Goal: Information Seeking & Learning: Learn about a topic

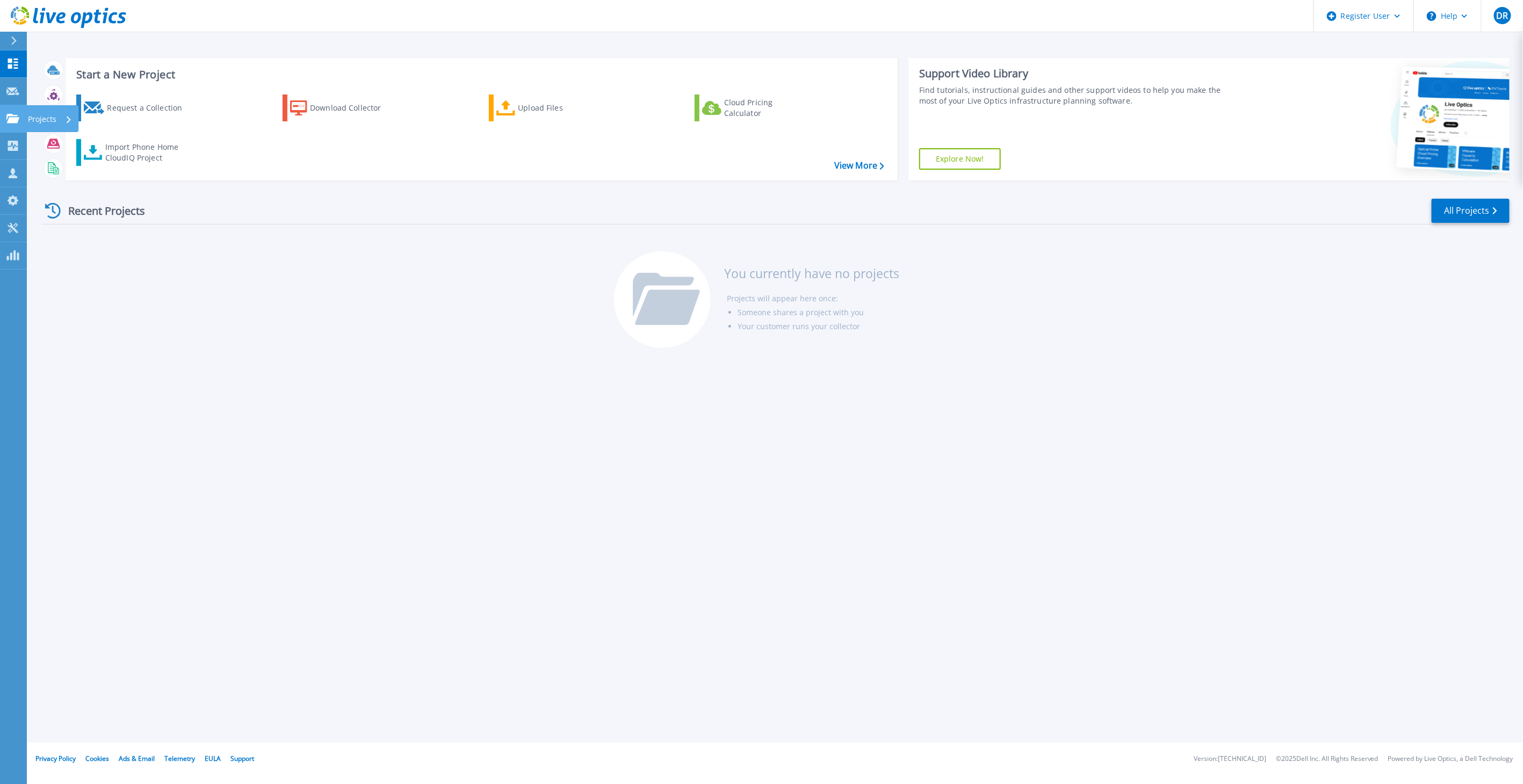
click at [13, 118] on icon at bounding box center [13, 118] width 13 height 9
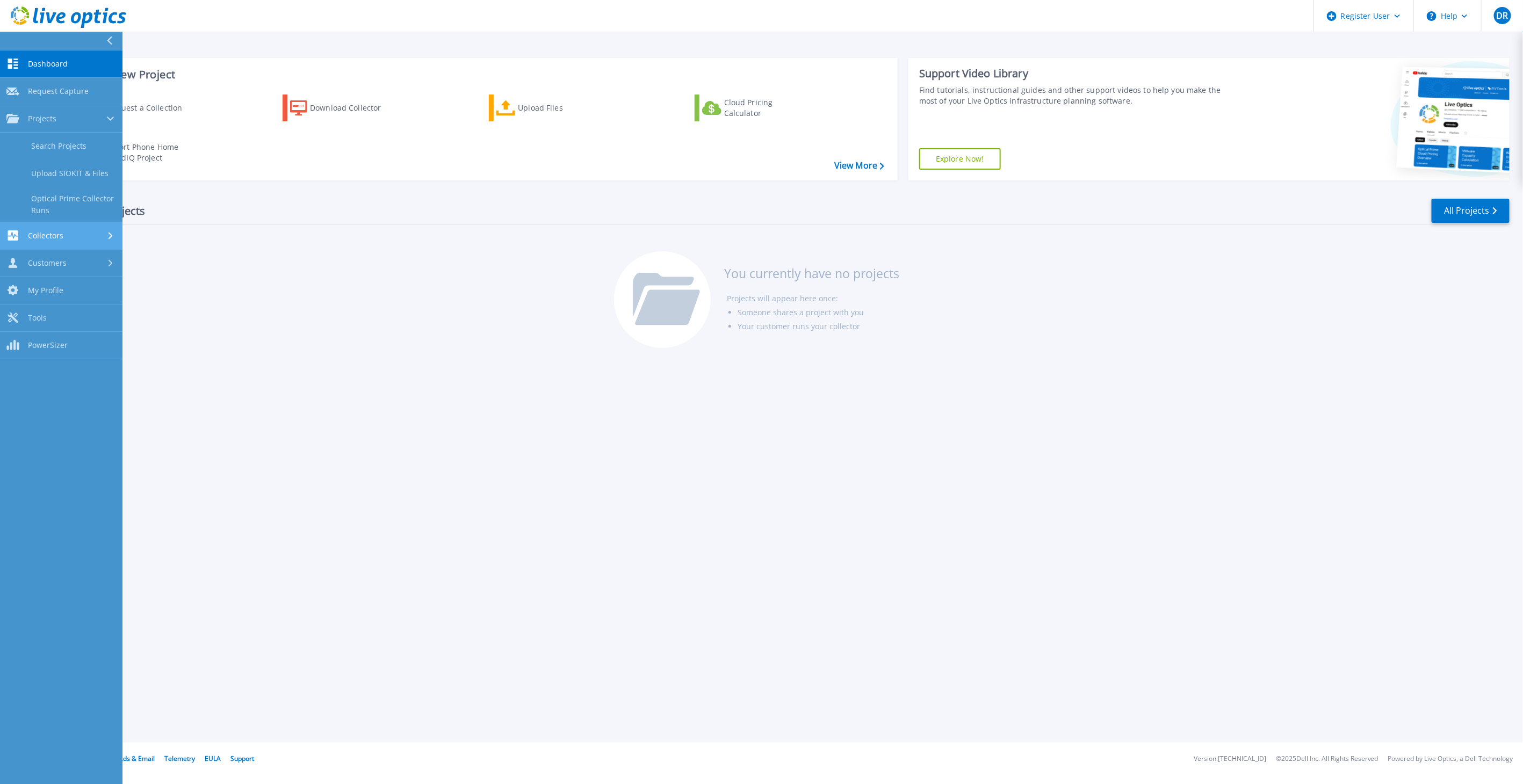
click at [73, 230] on div "Collectors" at bounding box center [61, 235] width 110 height 10
click at [61, 272] on link "Customers Customers" at bounding box center [61, 263] width 122 height 27
click at [62, 288] on link "Search & Manage Users" at bounding box center [61, 294] width 122 height 35
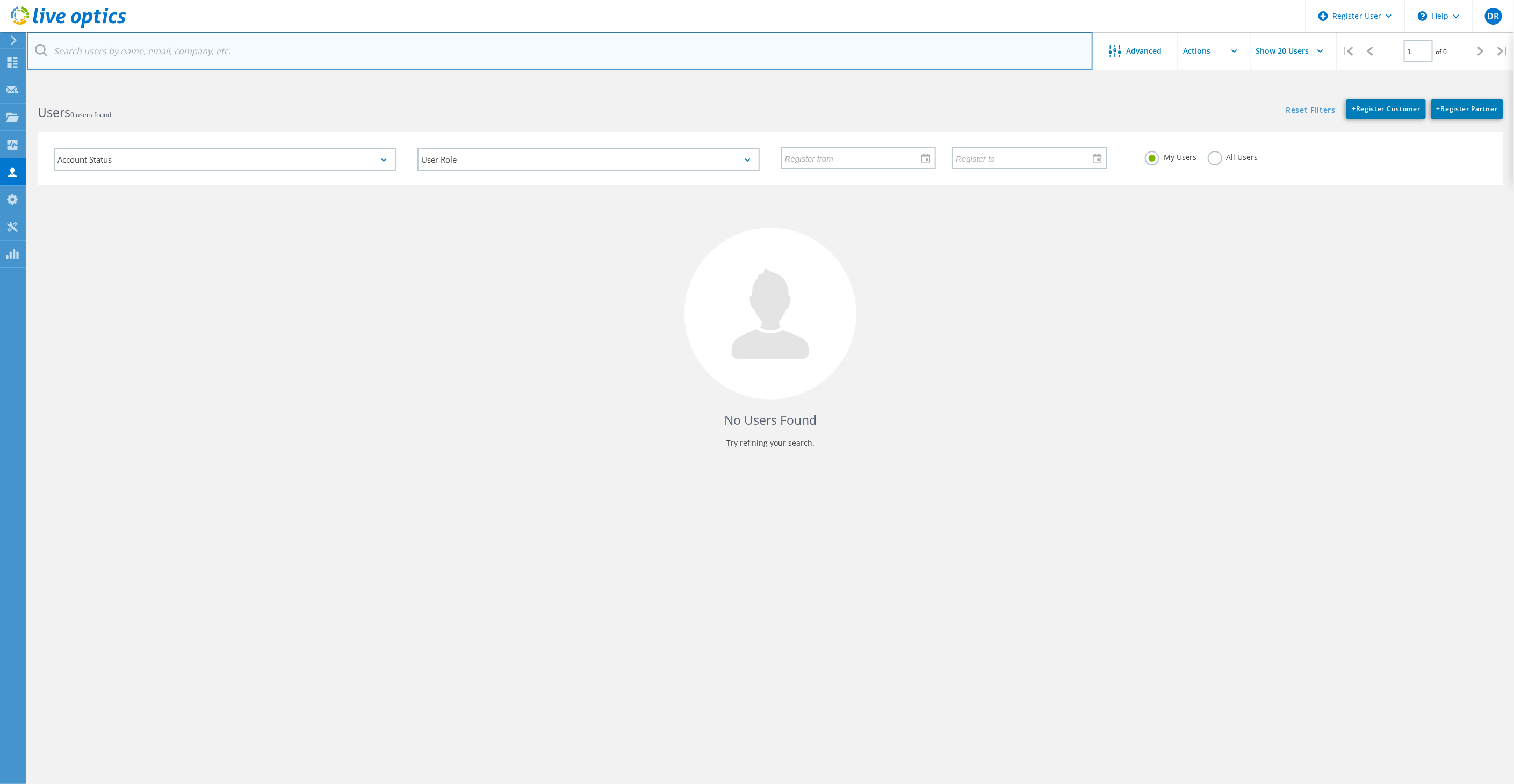
click at [178, 51] on input "text" at bounding box center [559, 51] width 1066 height 38
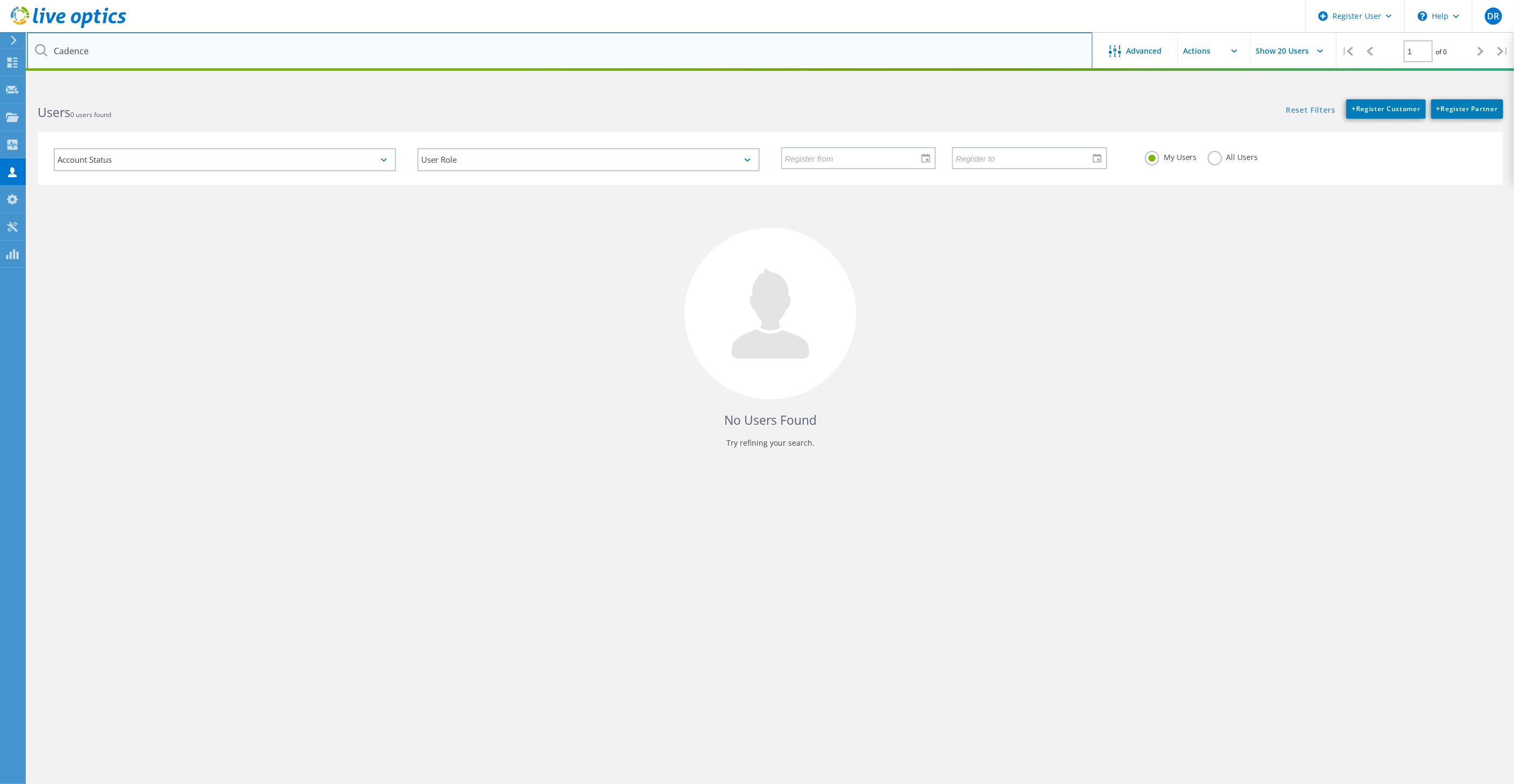
type input "Cadence"
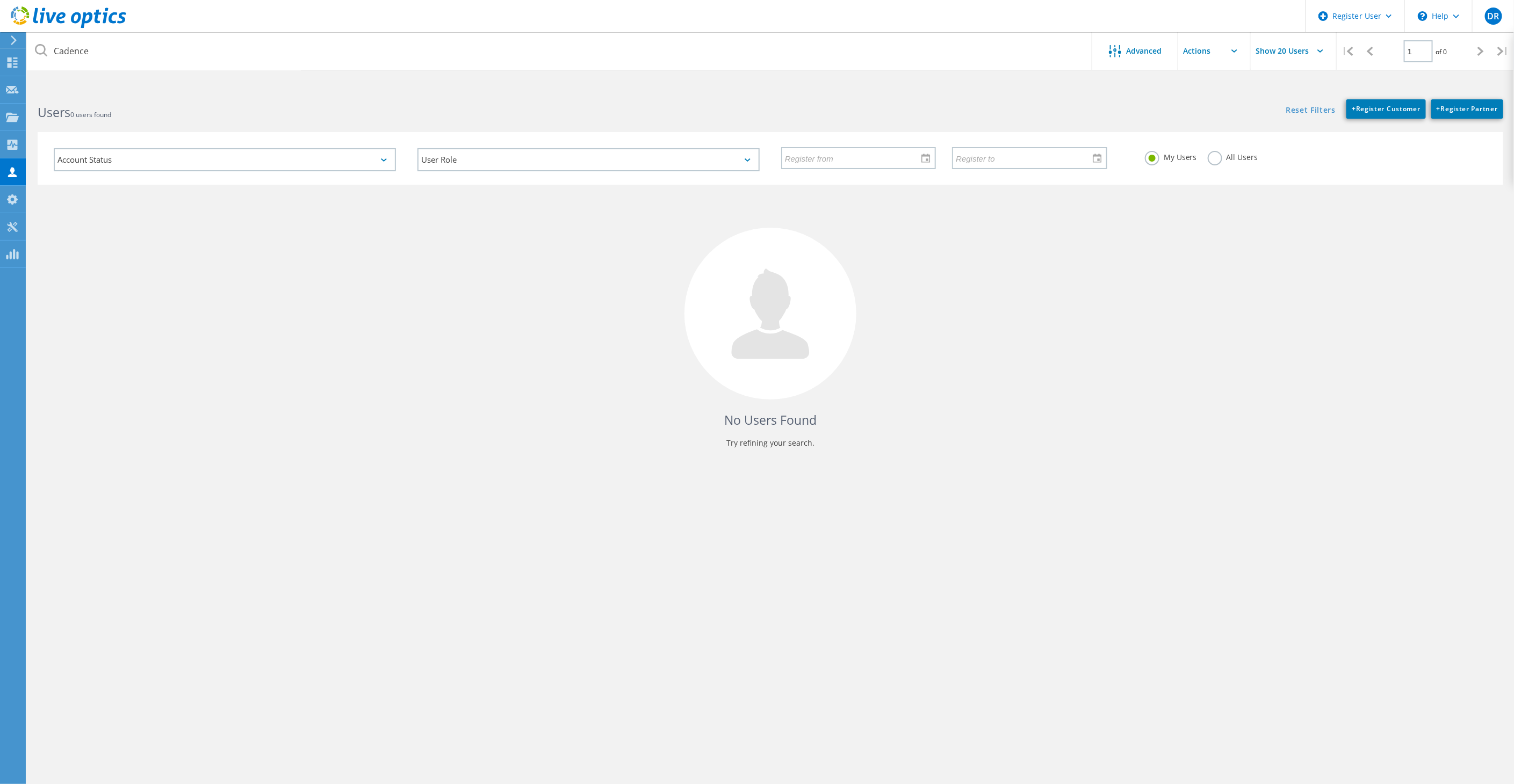
click at [1251, 302] on div "No Users Found Try refining your search." at bounding box center [770, 326] width 1465 height 283
click at [1223, 156] on label "All Users" at bounding box center [1233, 156] width 50 height 10
click at [0, 0] on input "All Users" at bounding box center [0, 0] width 0 height 0
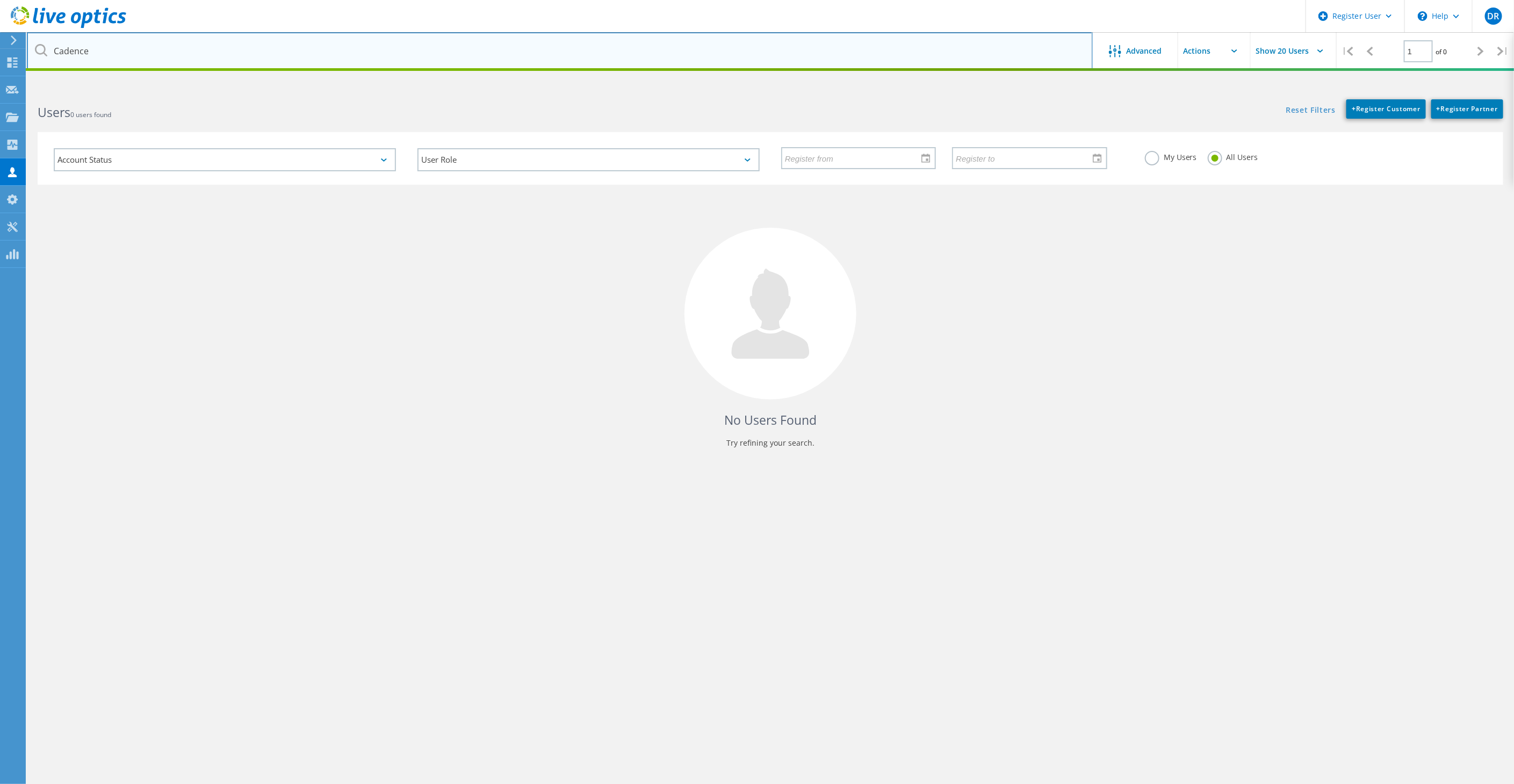
click at [975, 46] on input "Cadence" at bounding box center [559, 51] width 1066 height 38
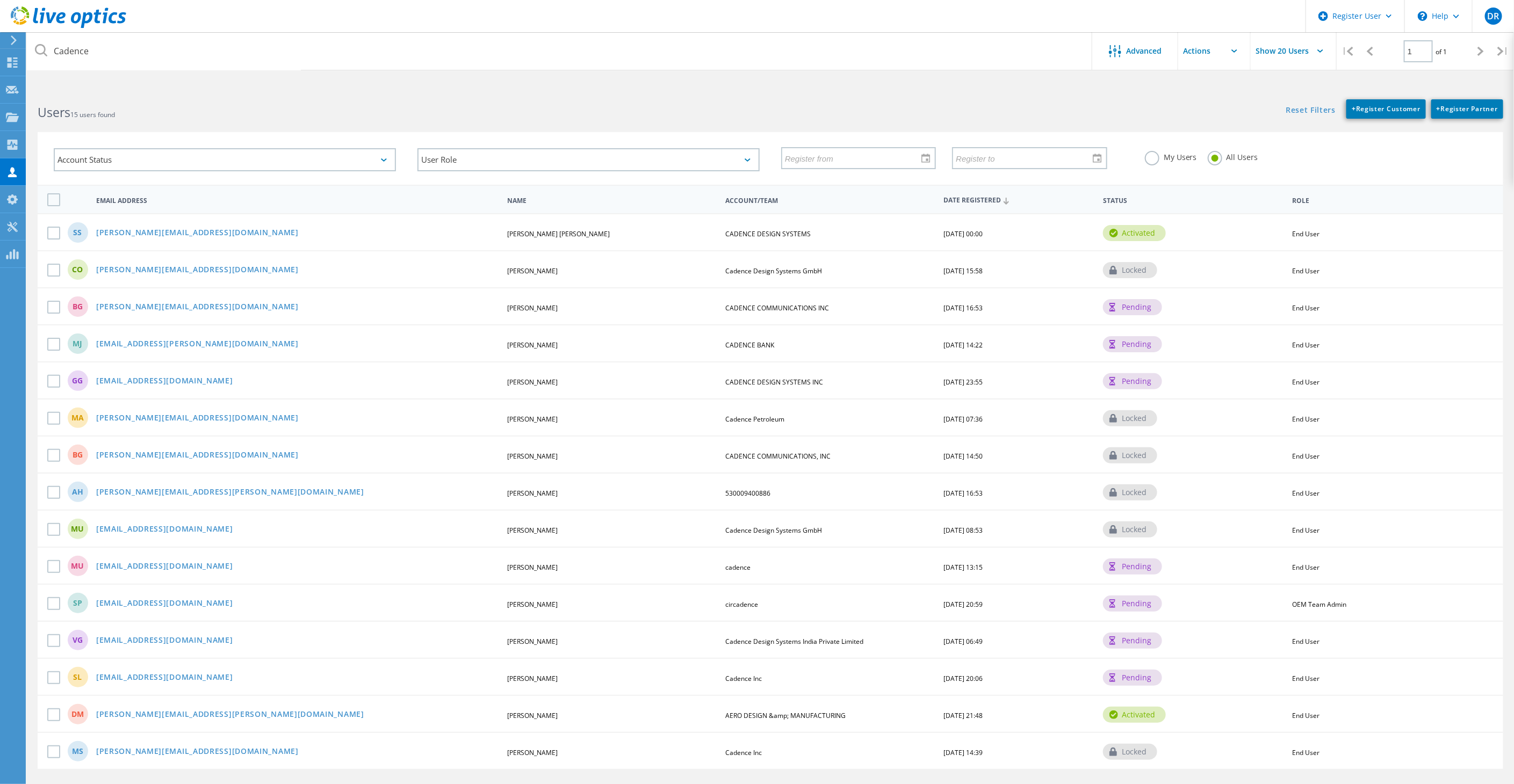
drag, startPoint x: 550, startPoint y: 114, endPoint x: 577, endPoint y: 121, distance: 27.9
click at [550, 114] on h2 "Users 15 users found" at bounding box center [398, 113] width 722 height 18
click at [154, 234] on link "[PERSON_NAME][EMAIL_ADDRESS][DOMAIN_NAME]" at bounding box center [197, 233] width 203 height 9
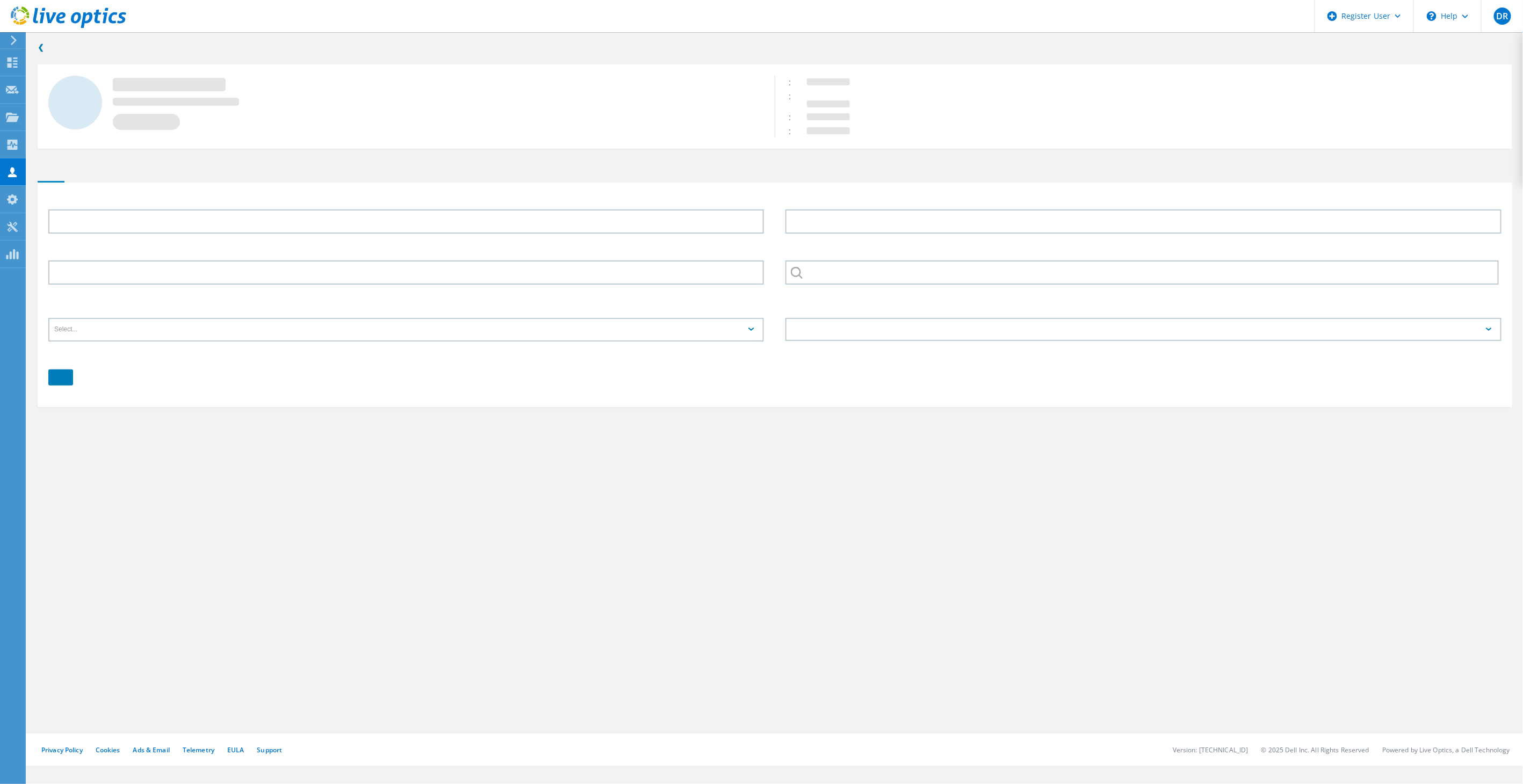
type input "saravanan"
type input "subramania pillai"
type input "CADENCE DESIGN SYSTEMS"
type input "English"
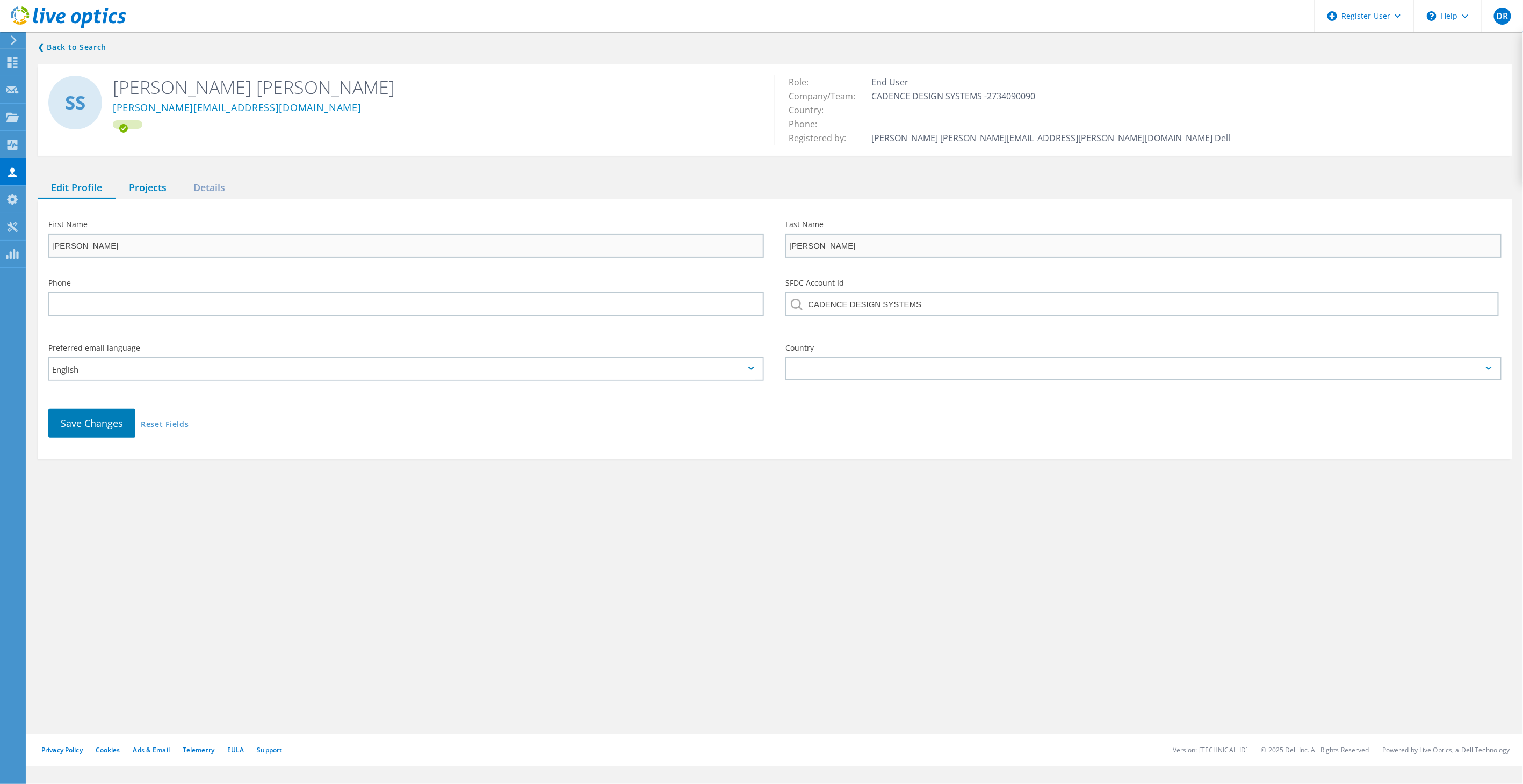
click at [134, 183] on div "Projects" at bounding box center [148, 188] width 64 height 22
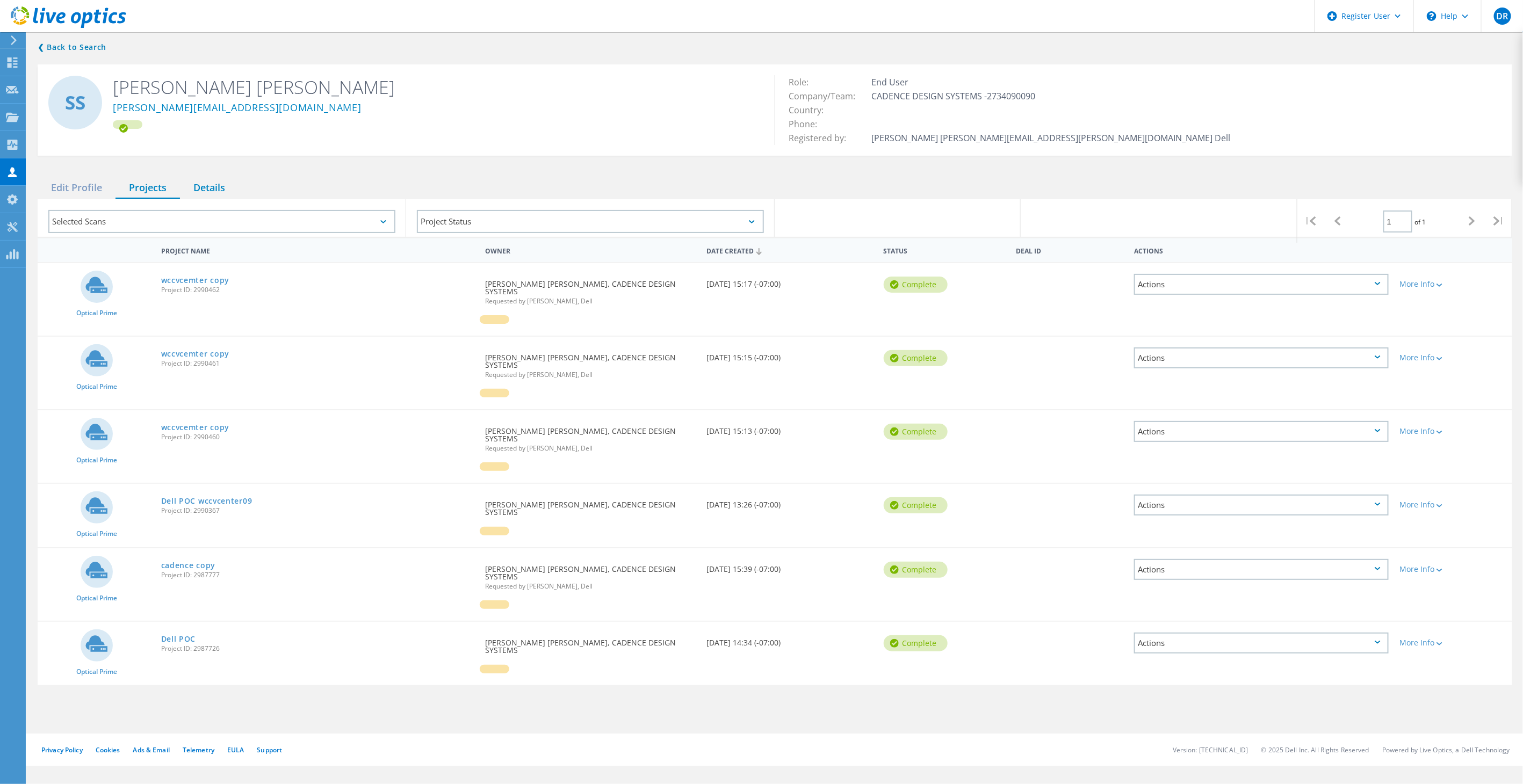
click at [218, 184] on div "Details" at bounding box center [209, 188] width 58 height 22
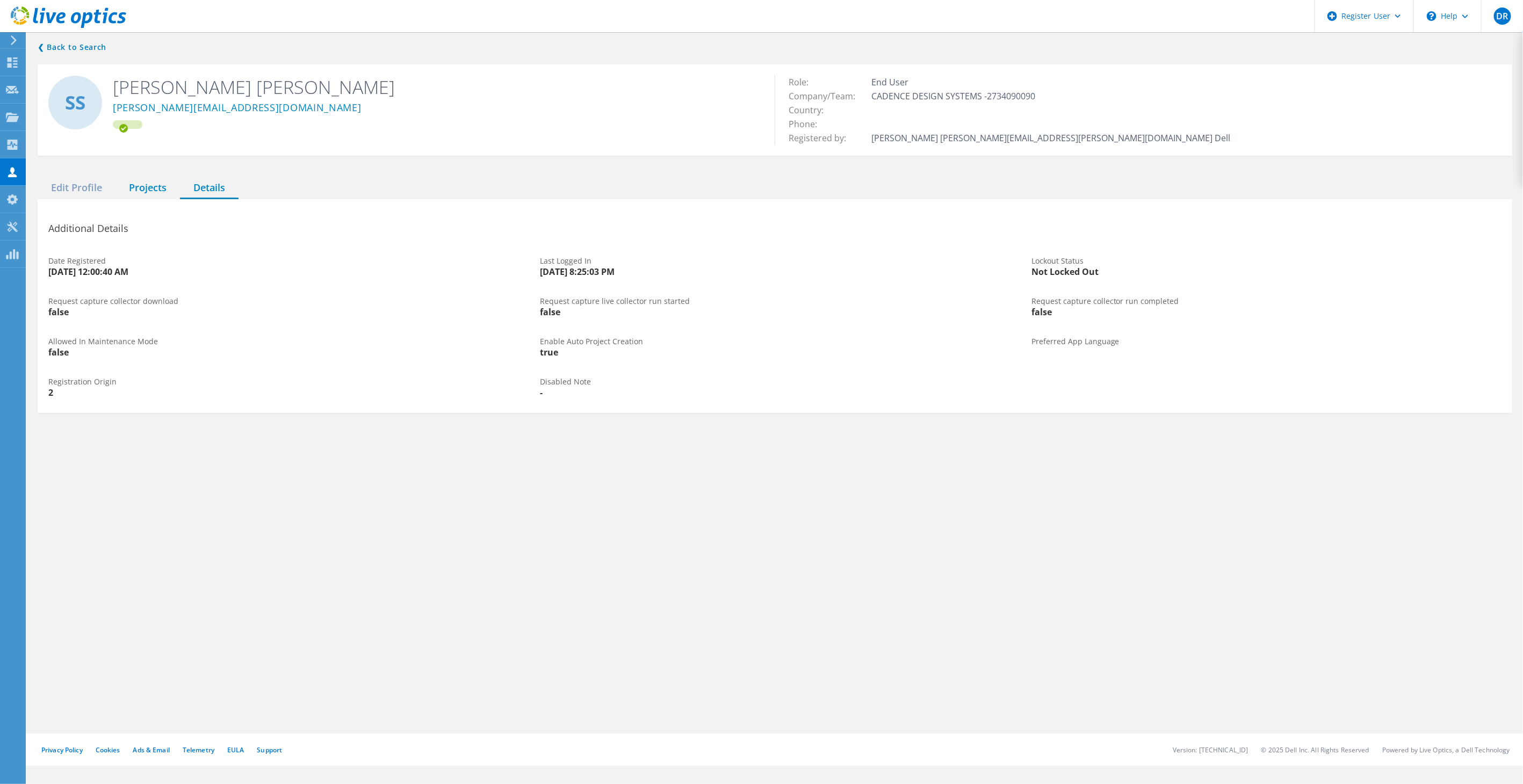
click at [143, 190] on div "Projects" at bounding box center [148, 188] width 64 height 22
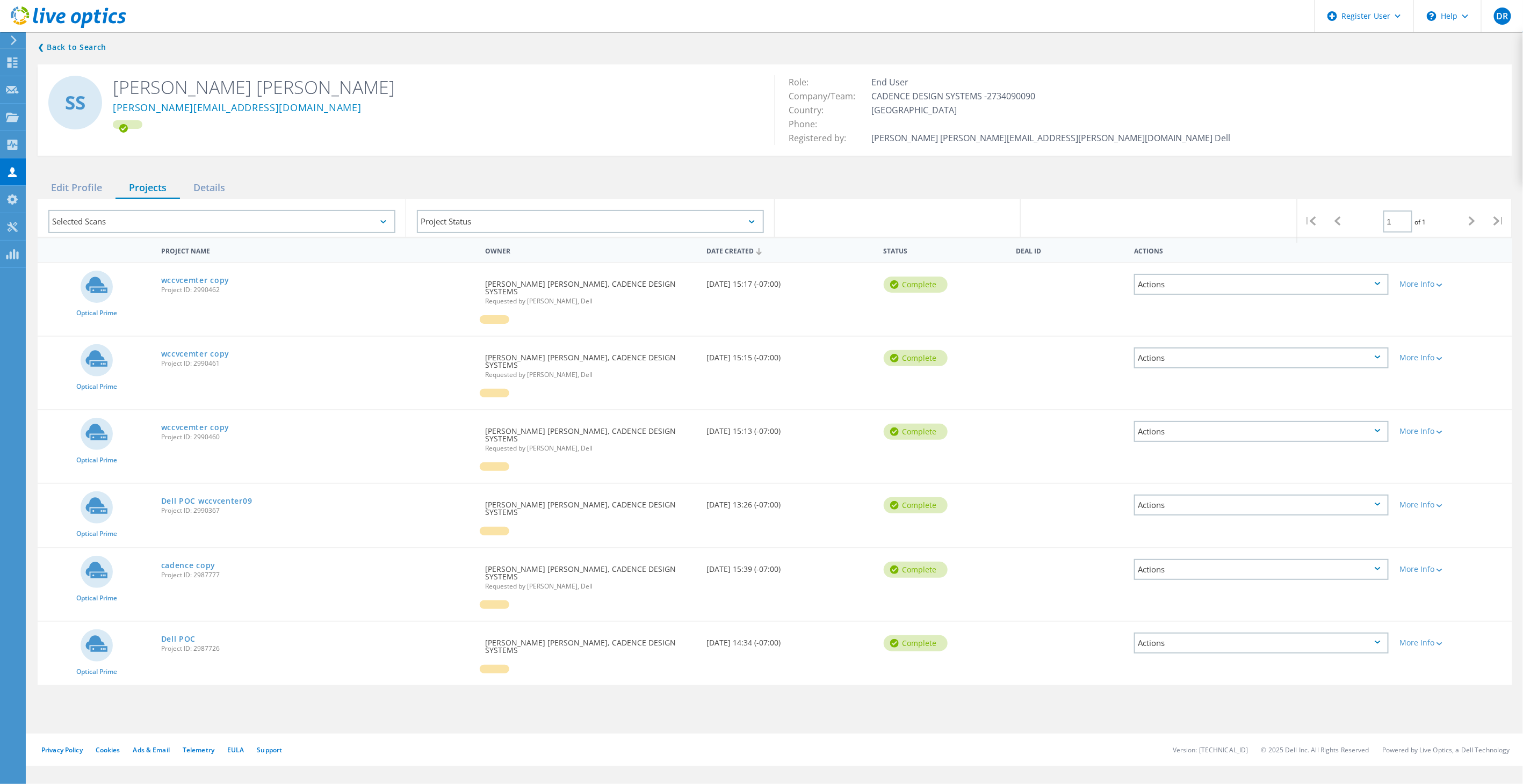
click at [200, 507] on span "Project ID: 2990367" at bounding box center [317, 510] width 314 height 7
click at [205, 497] on link "Dell POC wccvcenter09" at bounding box center [207, 501] width 91 height 7
click at [209, 187] on div "Details" at bounding box center [209, 188] width 58 height 22
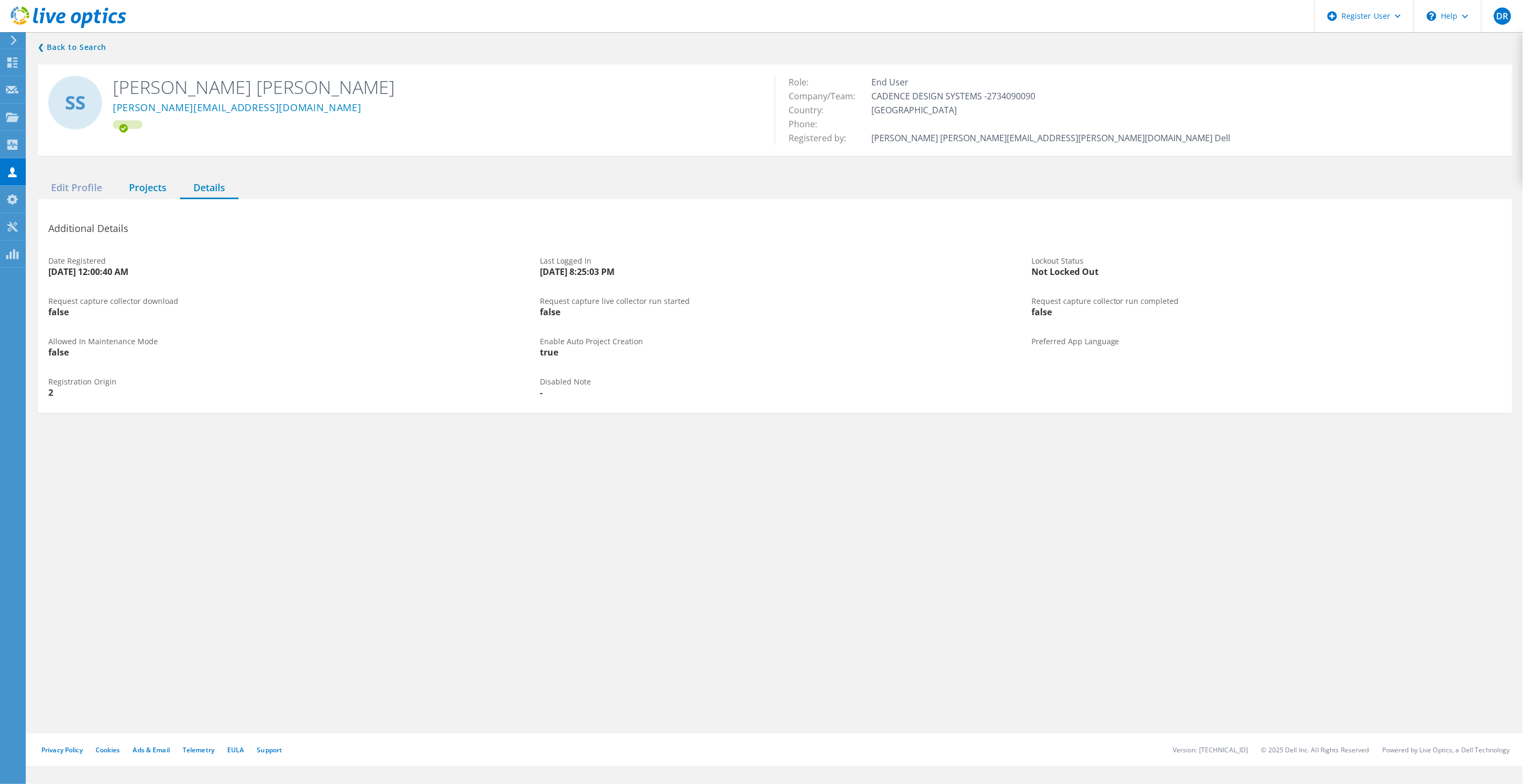
click at [145, 195] on div "Projects" at bounding box center [148, 188] width 64 height 22
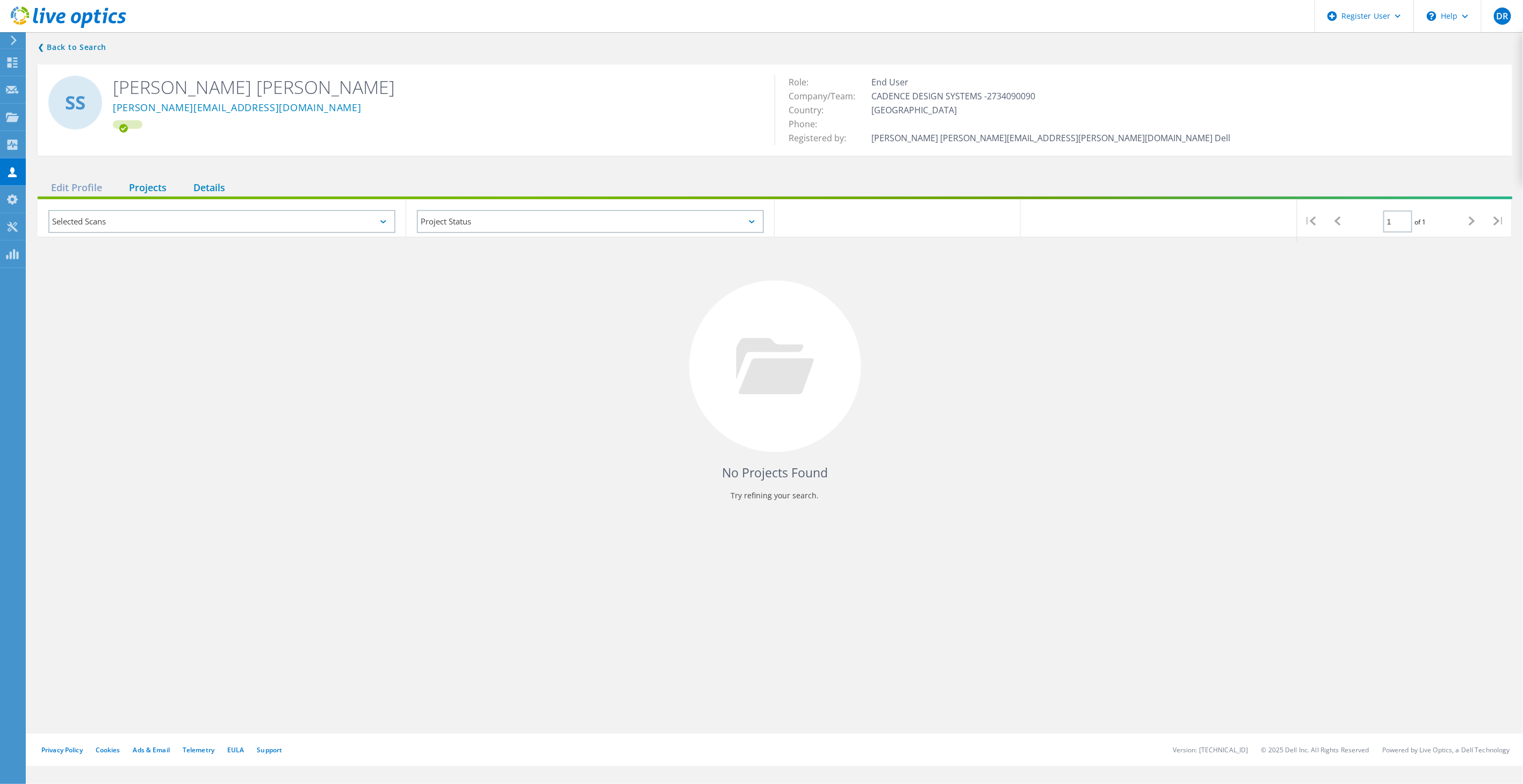
click at [195, 190] on div "Details" at bounding box center [209, 188] width 58 height 22
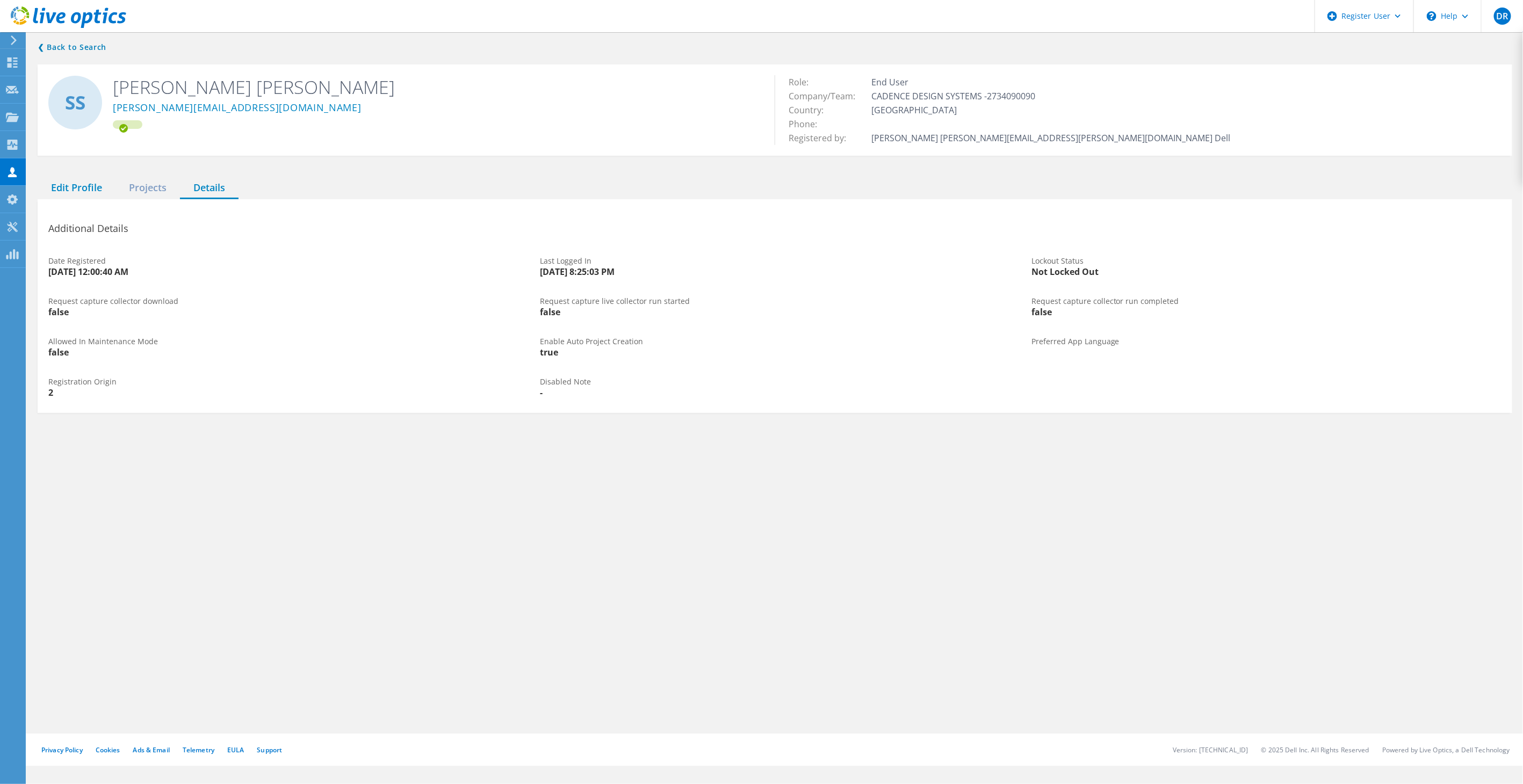
click at [73, 184] on div "Edit Profile" at bounding box center [77, 188] width 78 height 22
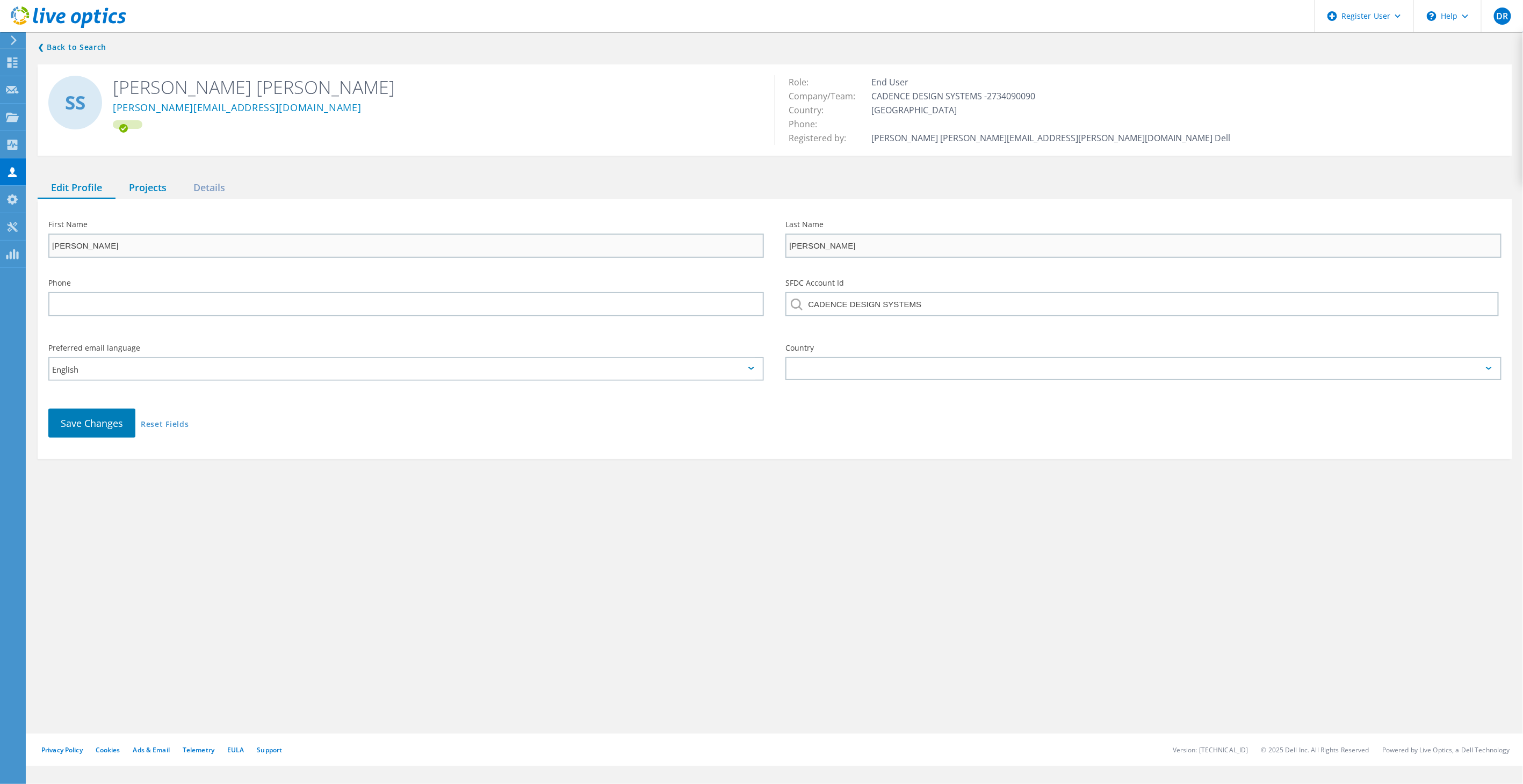
click at [153, 192] on div "Projects" at bounding box center [148, 188] width 64 height 22
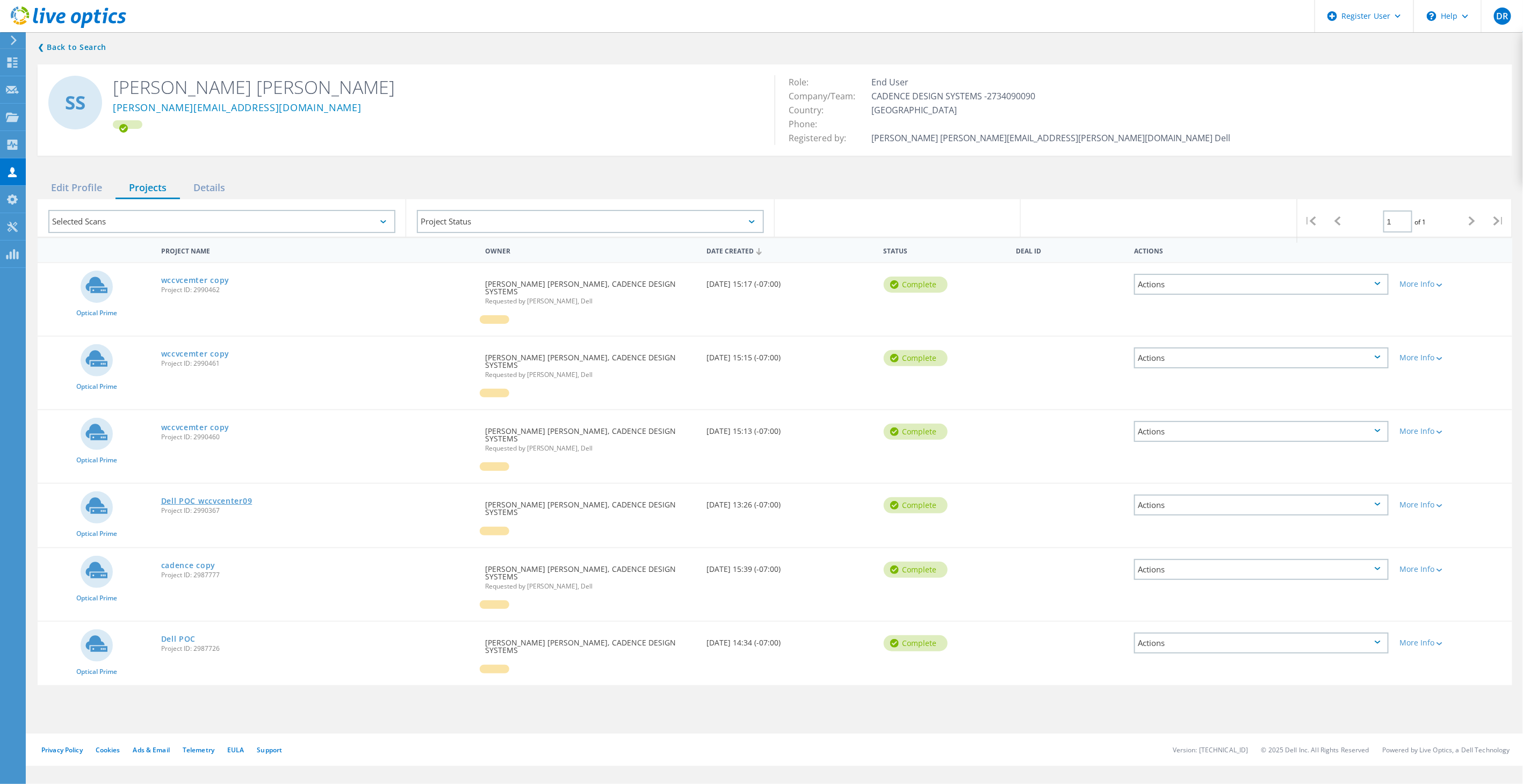
click at [198, 497] on link "Dell POC wccvcenter09" at bounding box center [207, 501] width 91 height 7
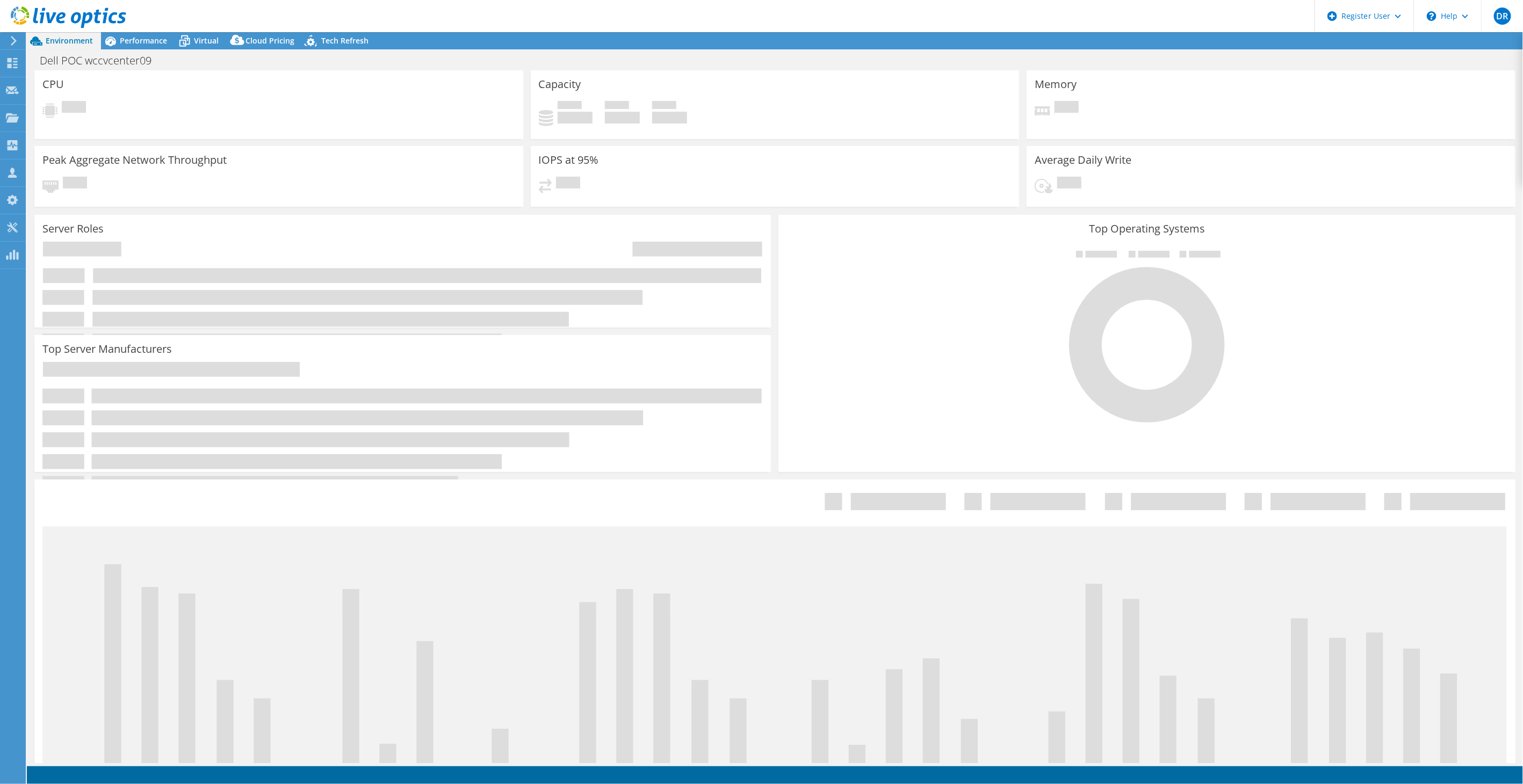
select select "USD"
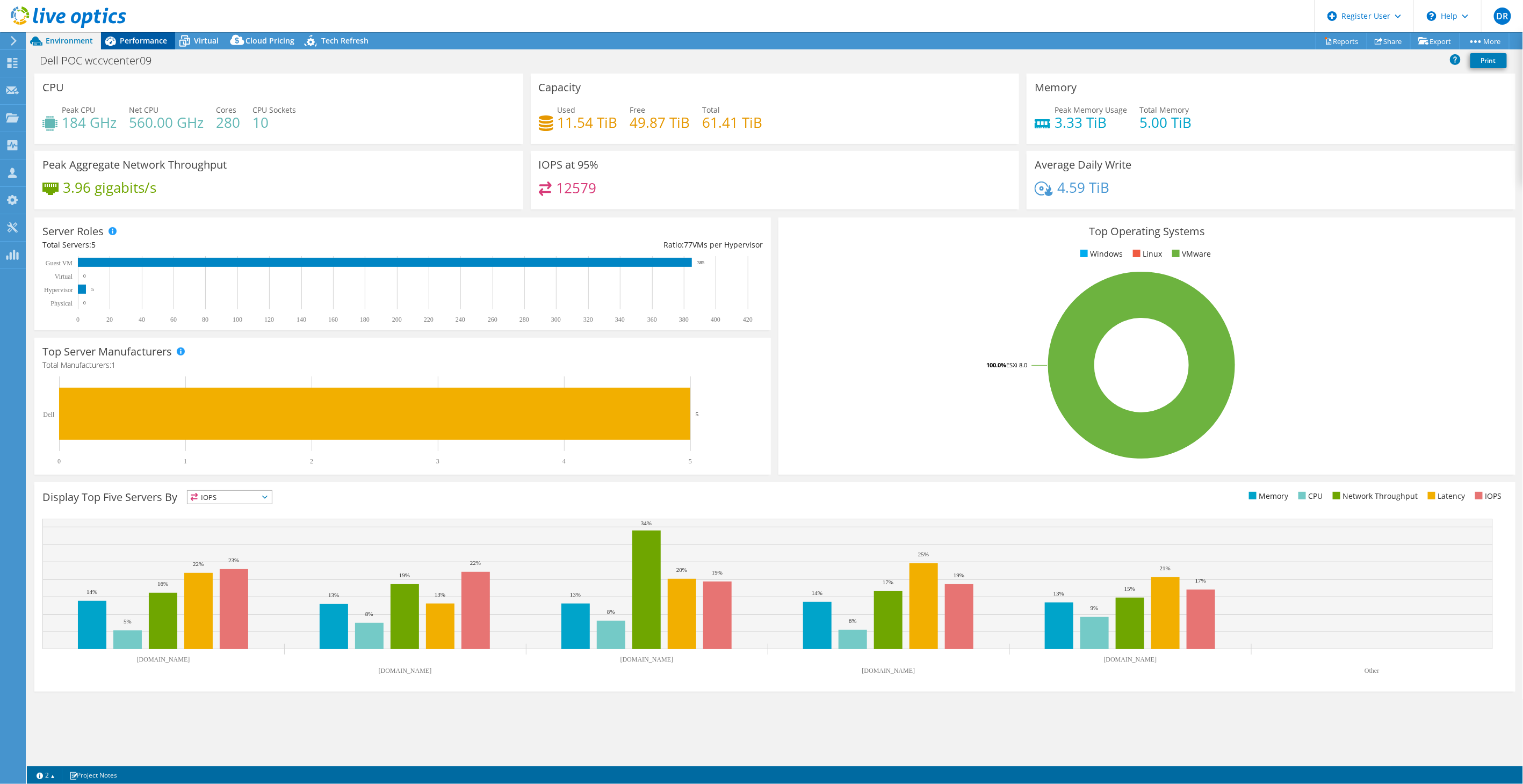
click at [147, 41] on span "Performance" at bounding box center [143, 41] width 47 height 10
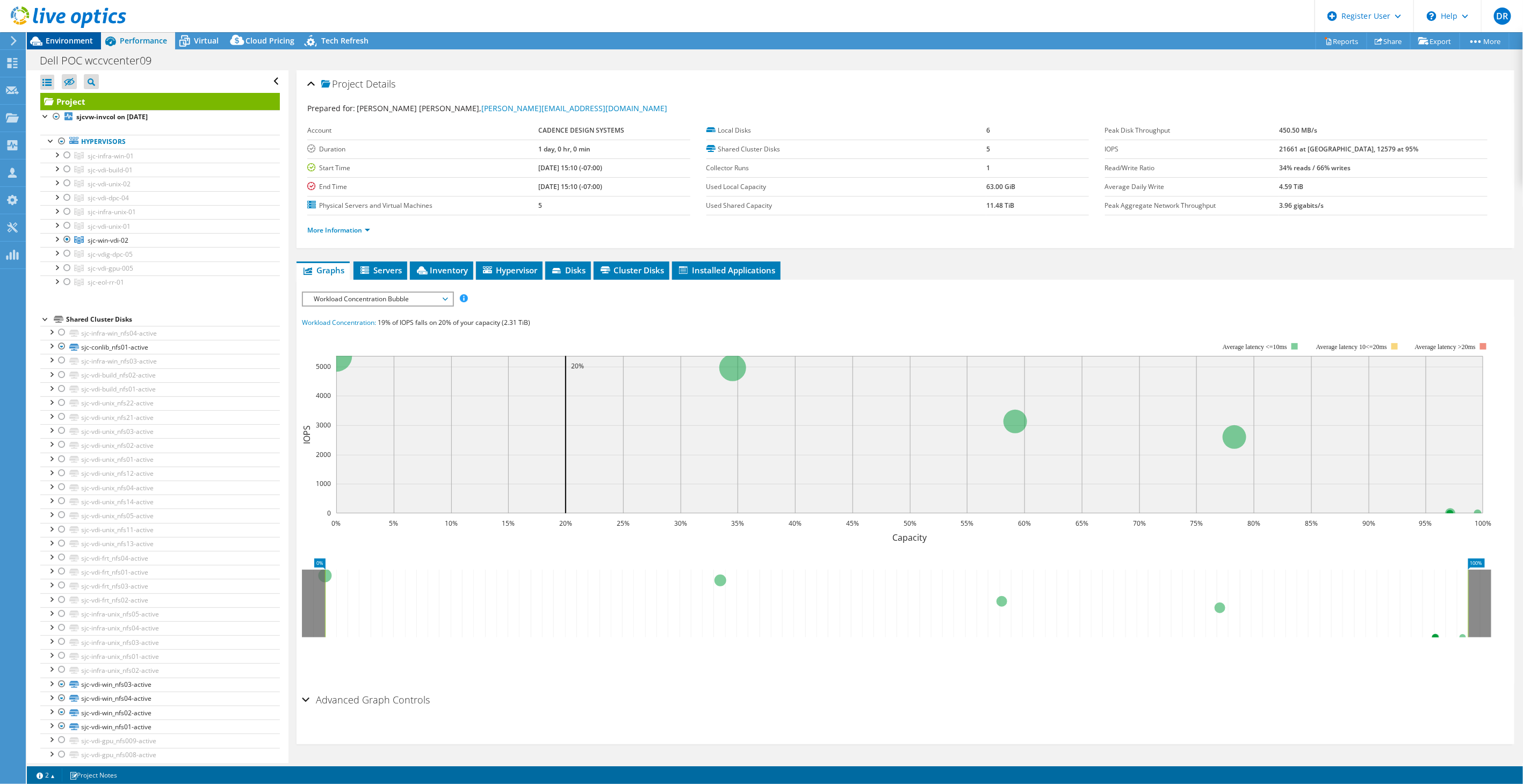
click at [80, 39] on span "Environment" at bounding box center [69, 41] width 47 height 10
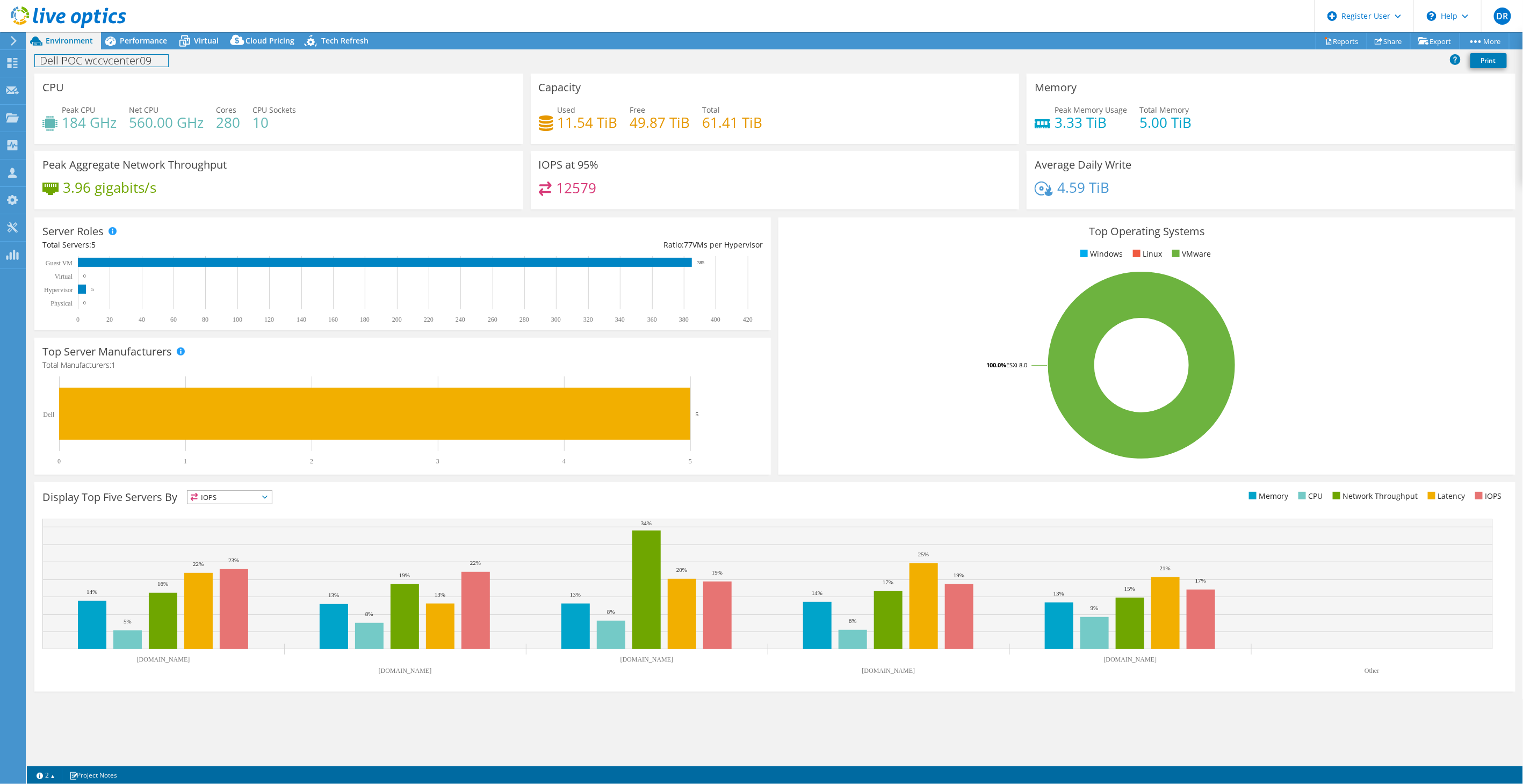
click at [137, 49] on div "Dell POC wccvcenter09 Print" at bounding box center [775, 61] width 1496 height 24
click at [137, 33] on div "Performance" at bounding box center [138, 41] width 74 height 17
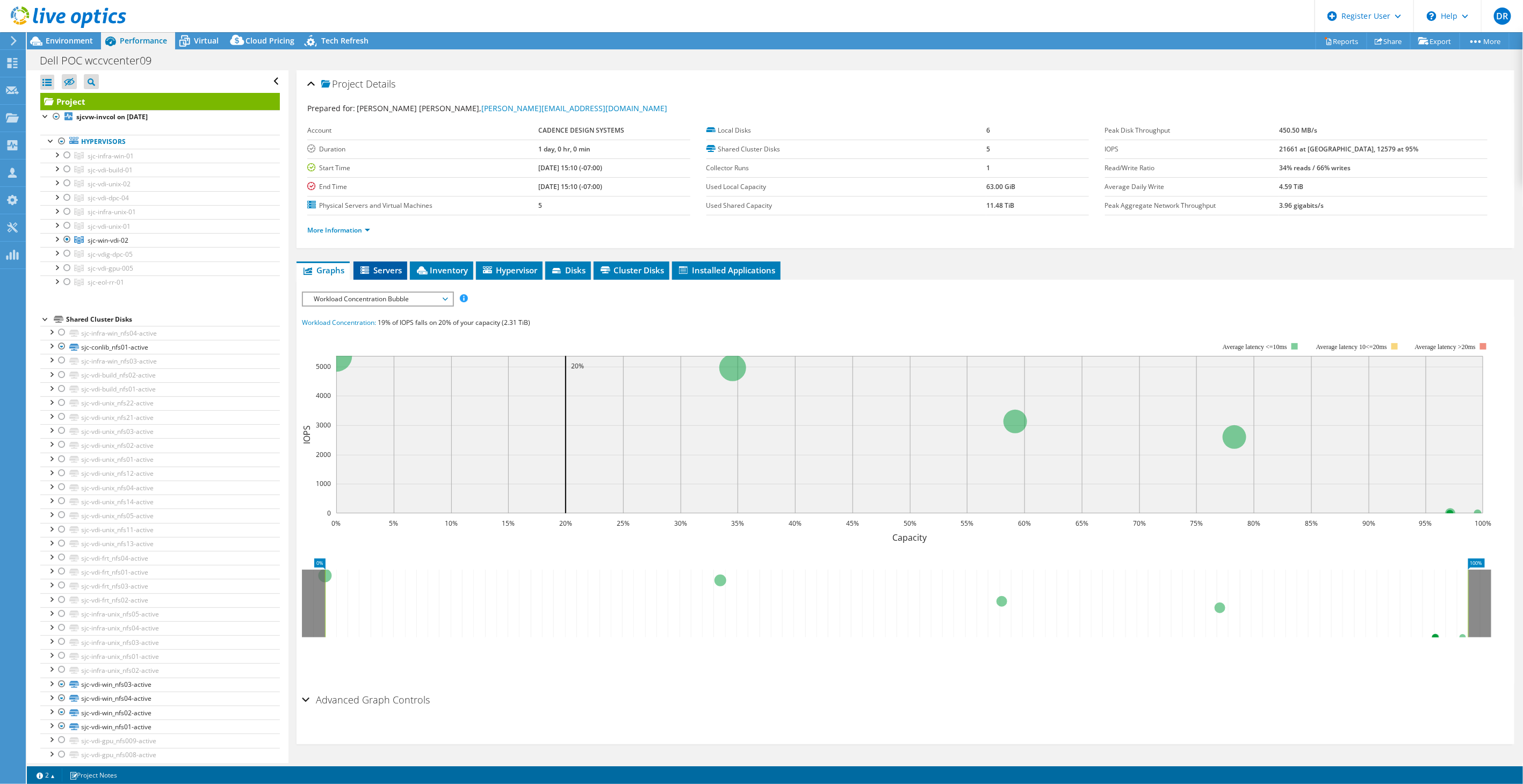
click at [370, 266] on icon at bounding box center [366, 271] width 11 height 9
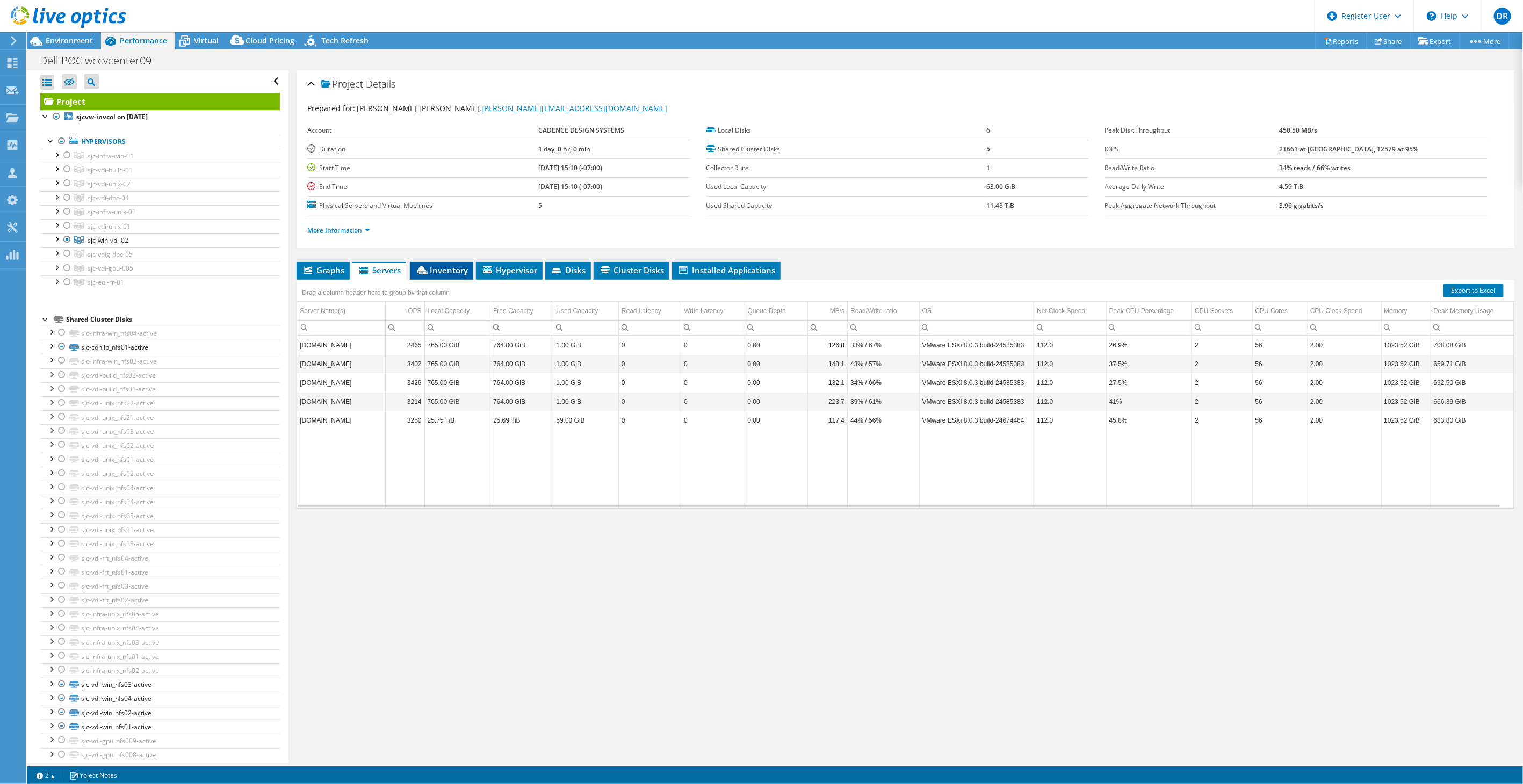
click at [442, 266] on span "Inventory" at bounding box center [441, 270] width 52 height 11
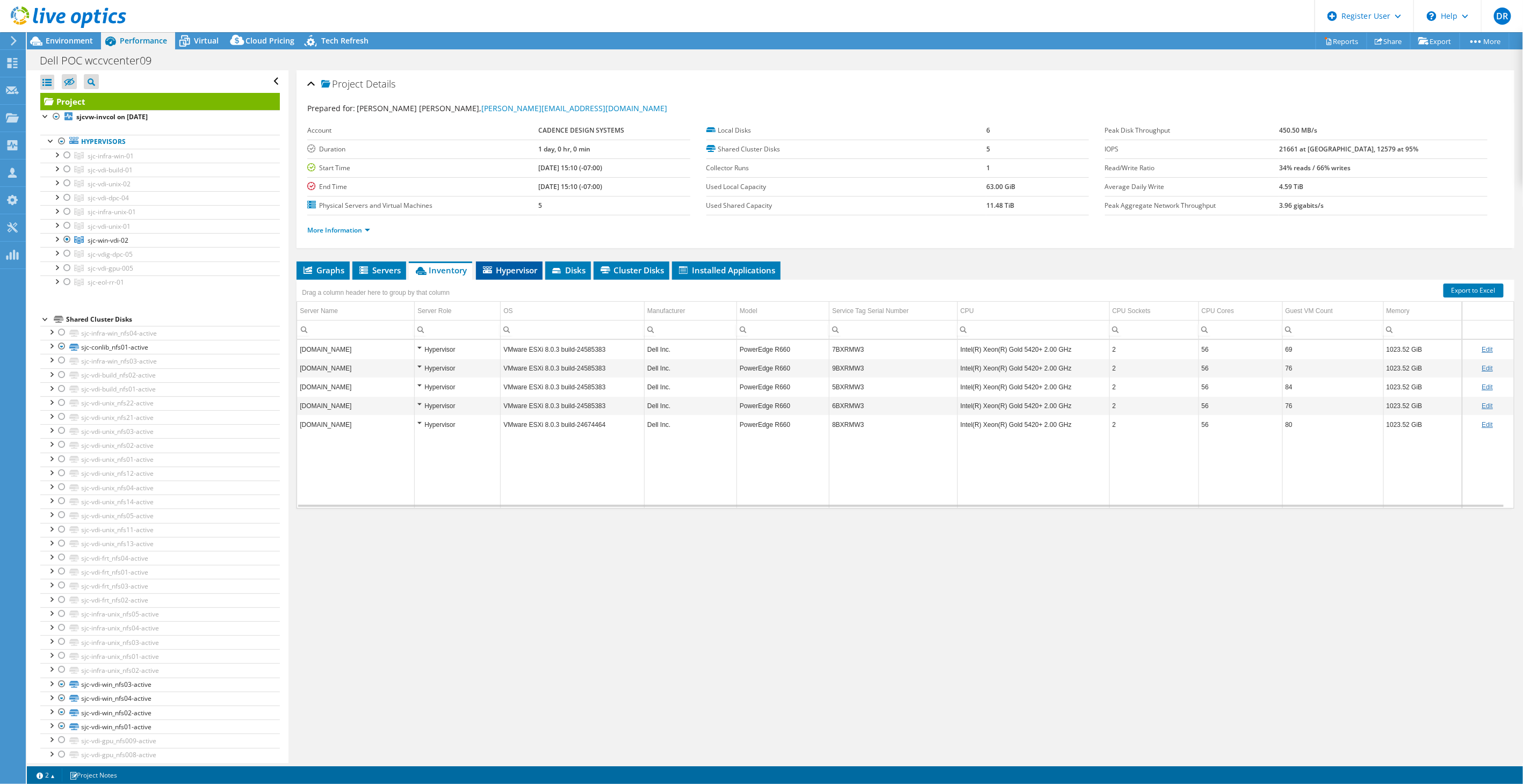
click at [510, 266] on span "Hypervisor" at bounding box center [509, 270] width 56 height 11
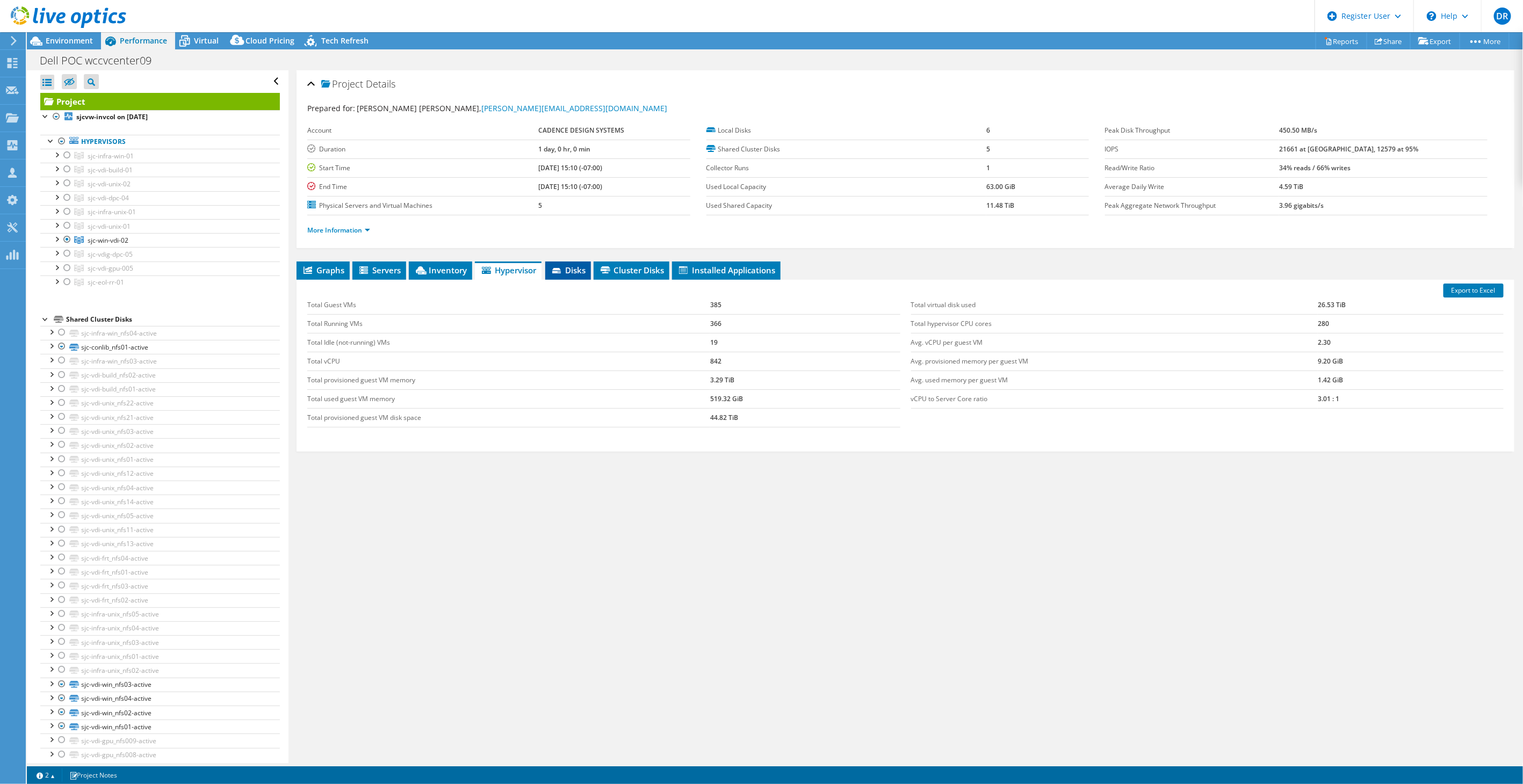
click at [576, 270] on span "Disks" at bounding box center [567, 270] width 35 height 11
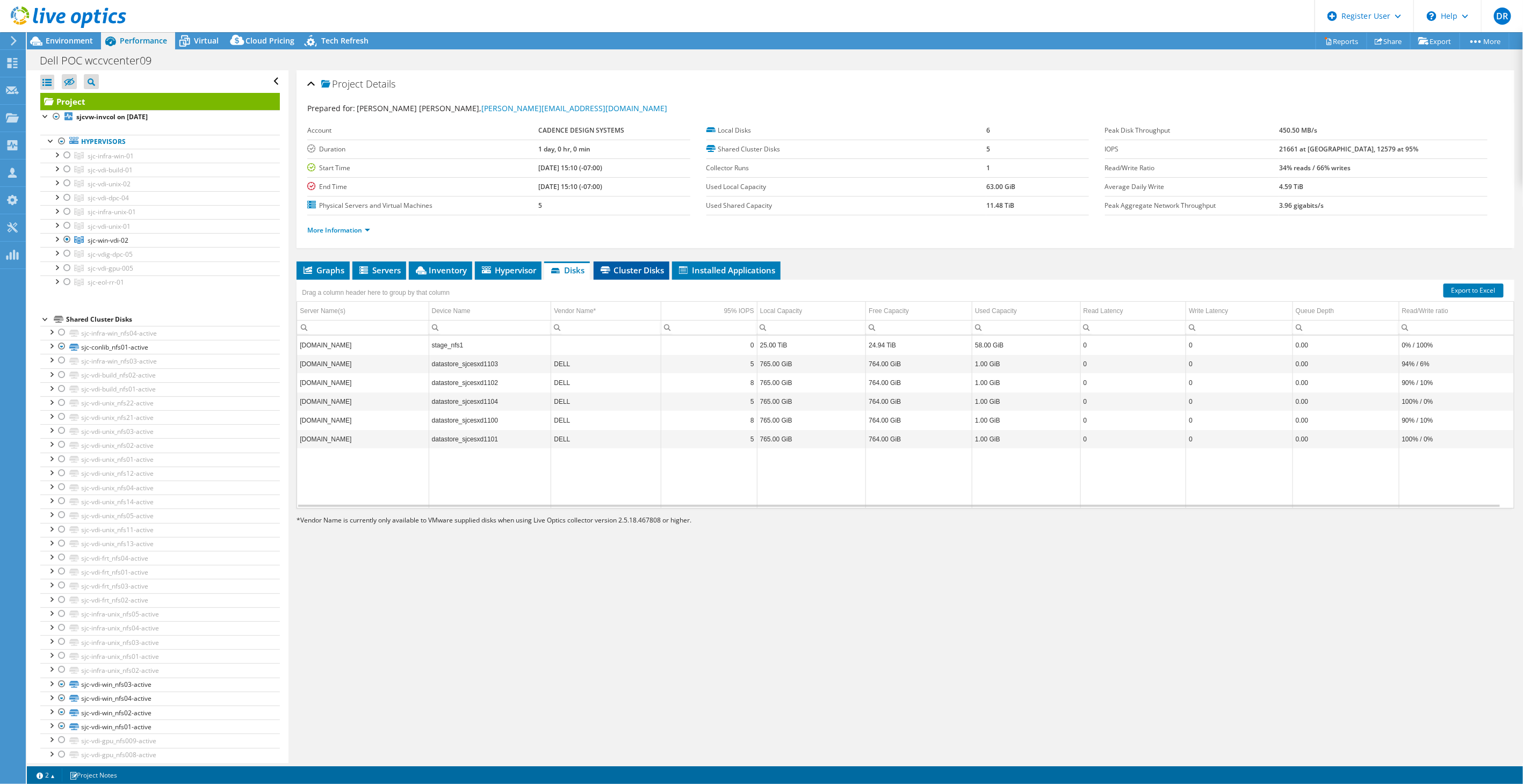
click at [614, 271] on span "Cluster Disks" at bounding box center [632, 270] width 65 height 11
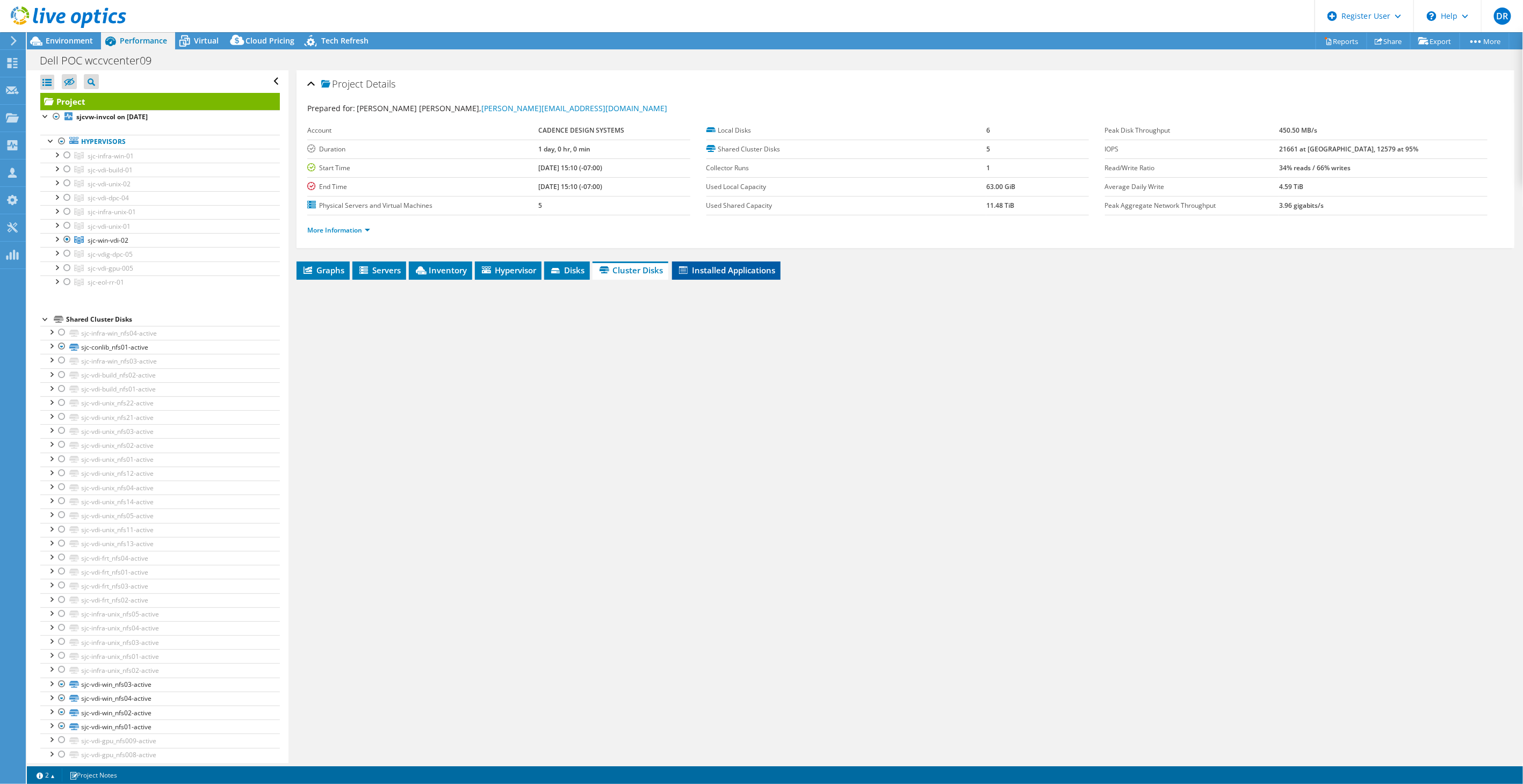
click at [726, 265] on span "Installed Applications" at bounding box center [726, 270] width 98 height 11
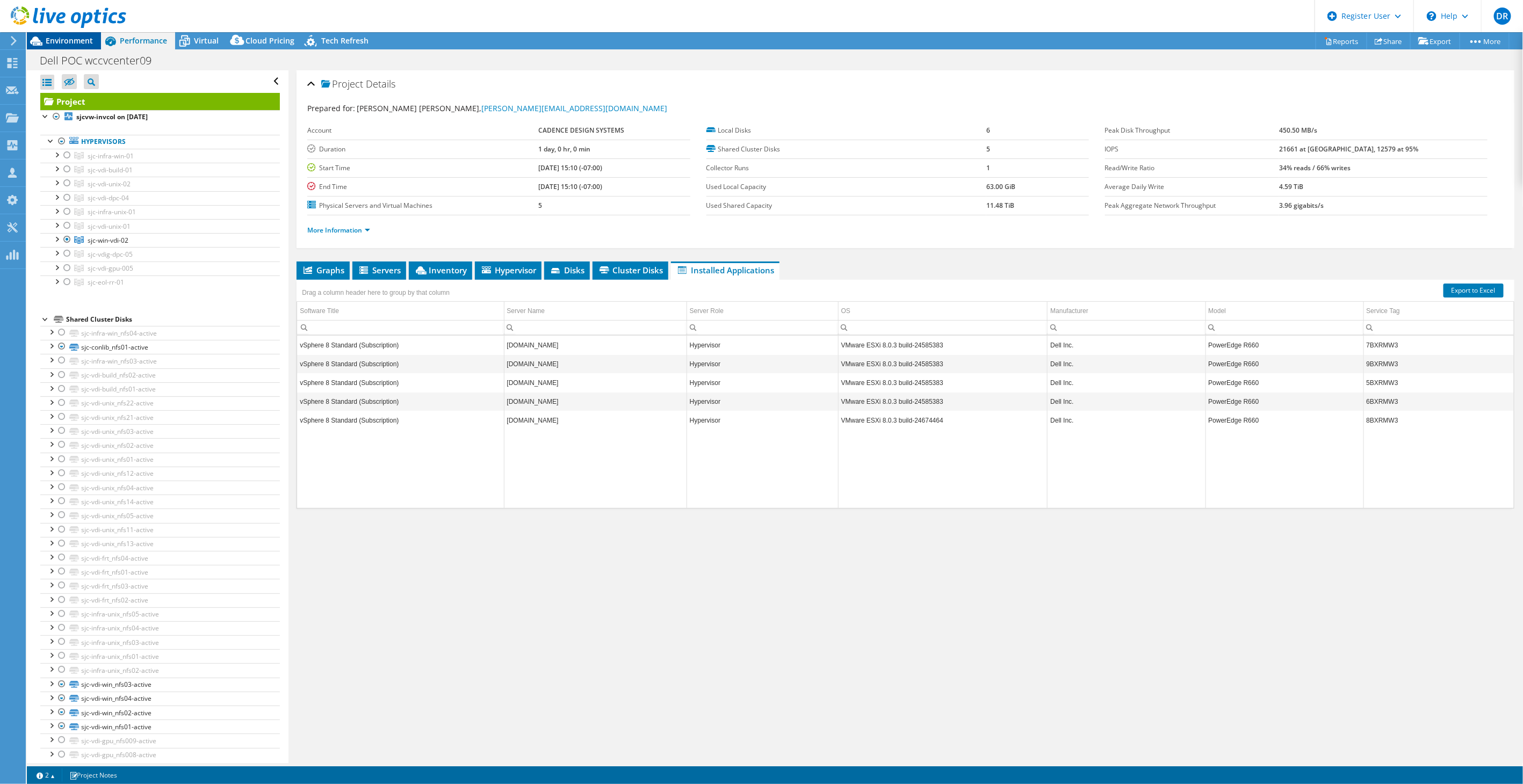
click at [90, 43] on span "Environment" at bounding box center [69, 41] width 47 height 10
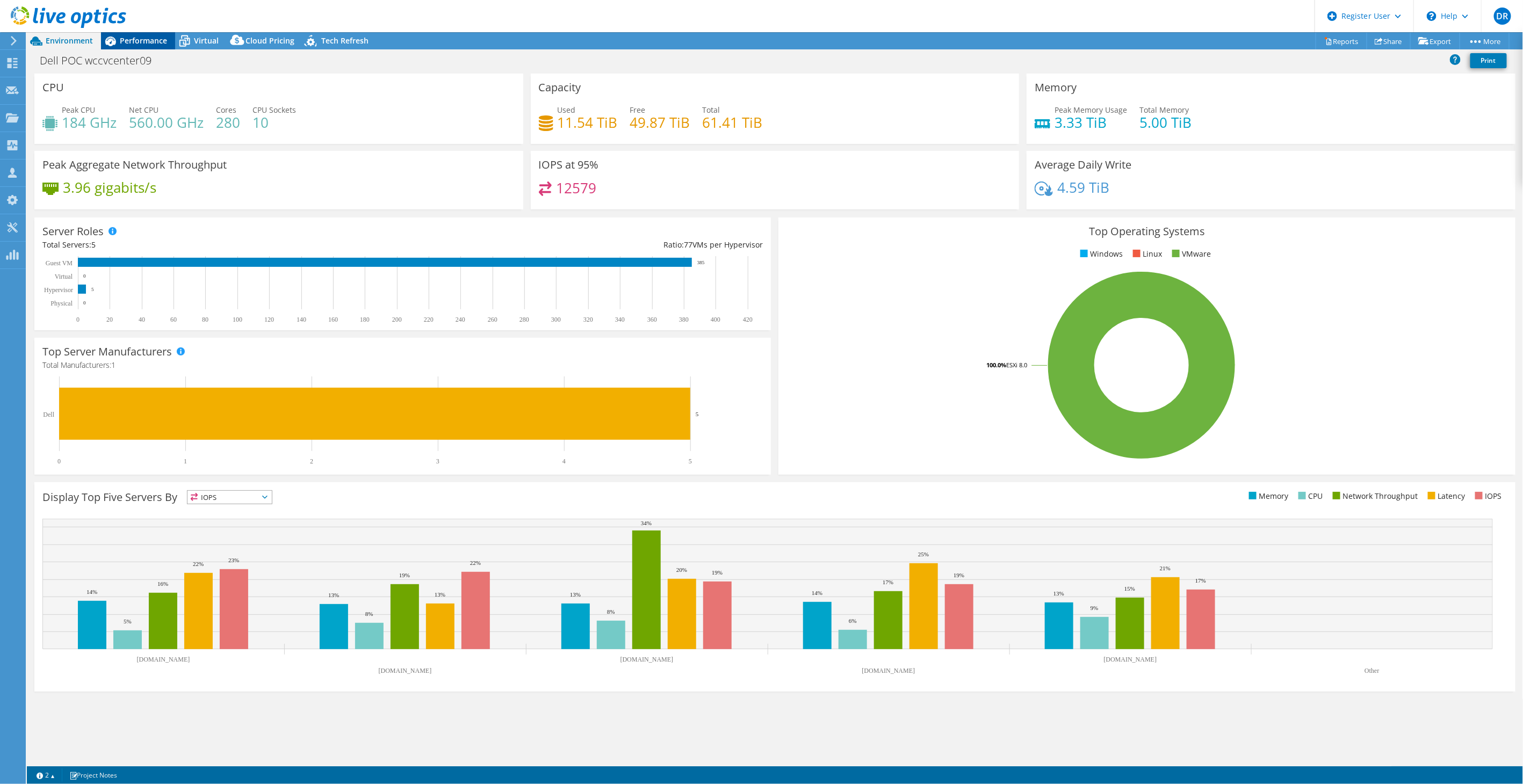
click at [147, 38] on span "Performance" at bounding box center [143, 41] width 47 height 10
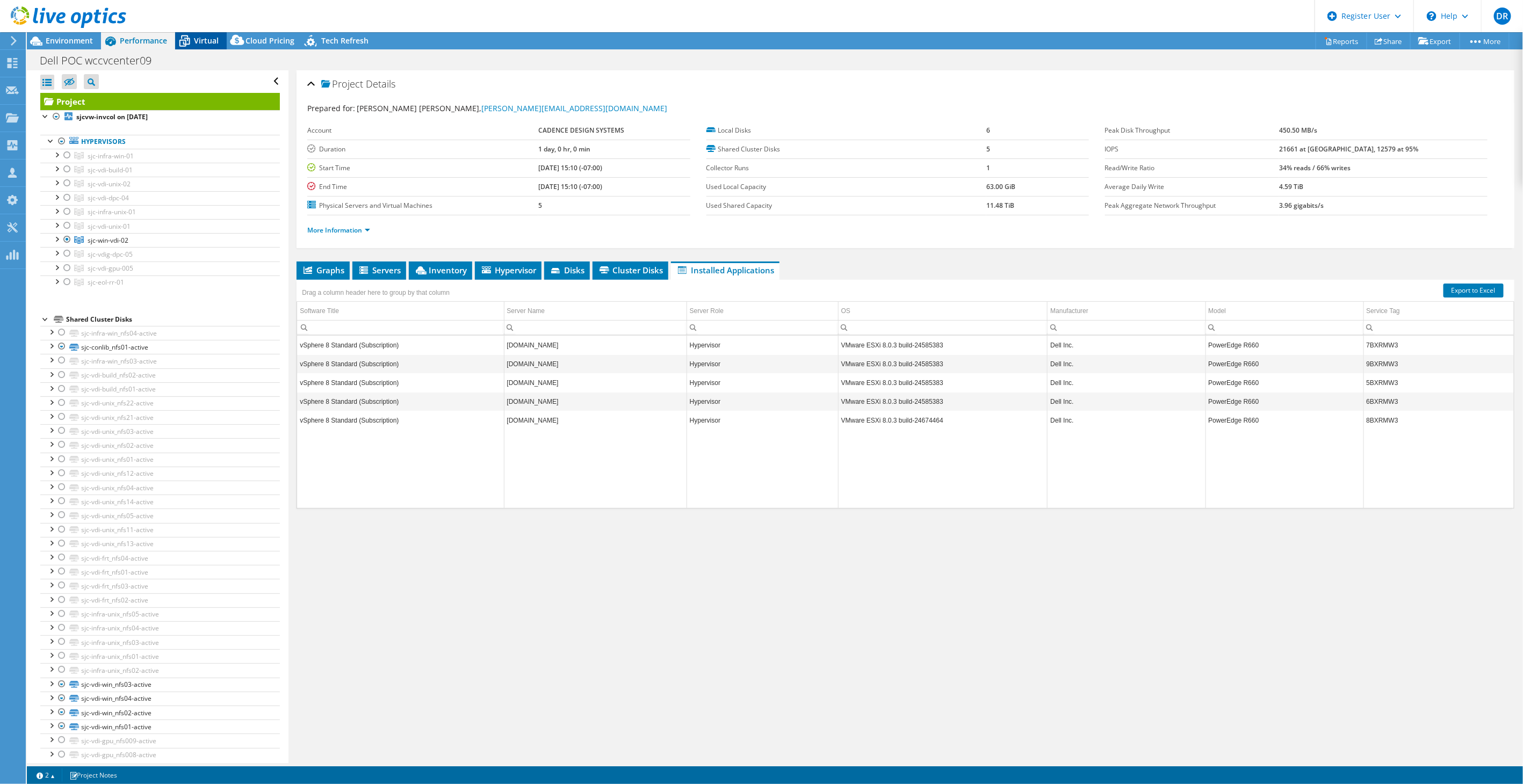
click at [202, 43] on span "Virtual" at bounding box center [206, 41] width 24 height 10
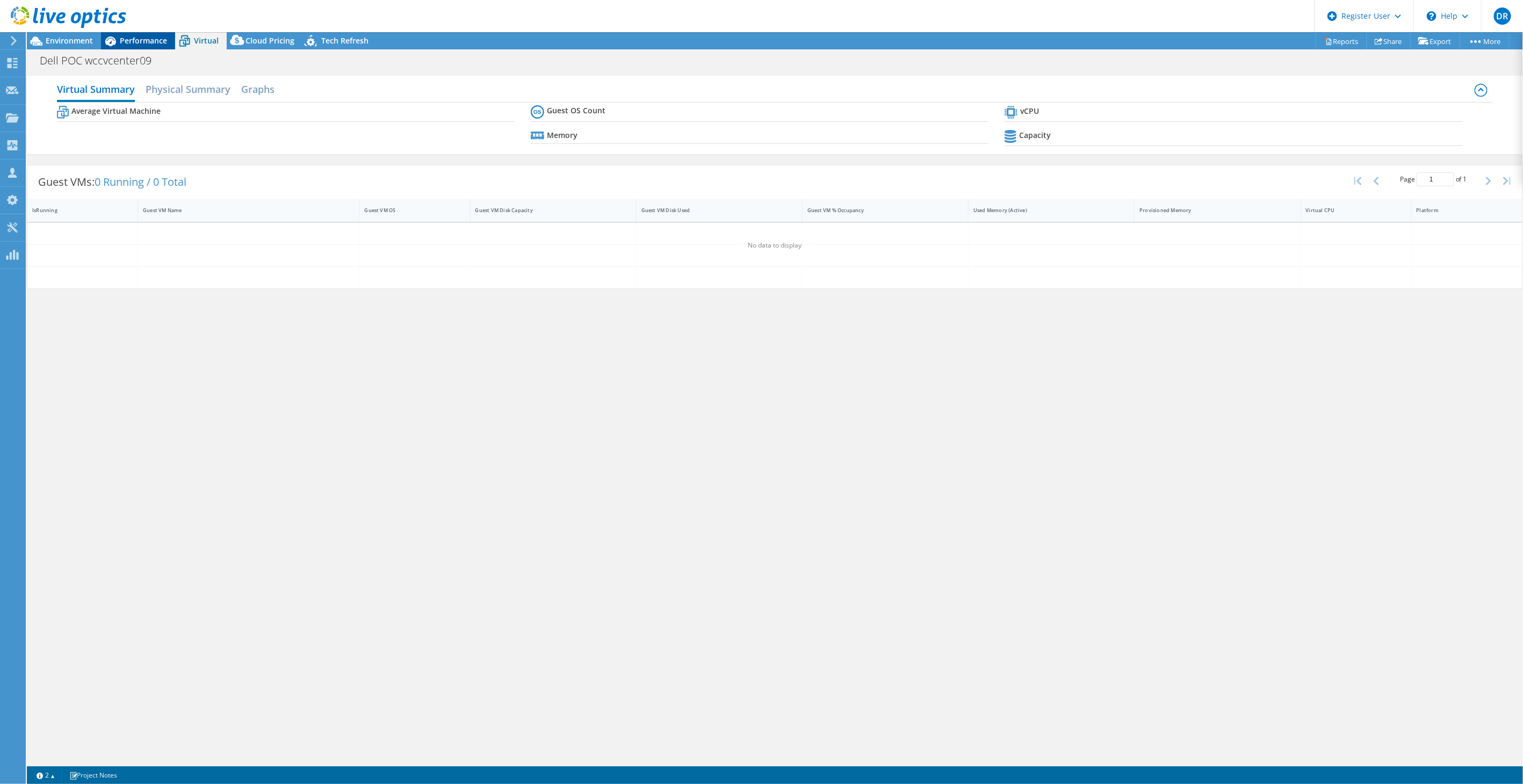
click at [142, 43] on span "Performance" at bounding box center [143, 41] width 47 height 10
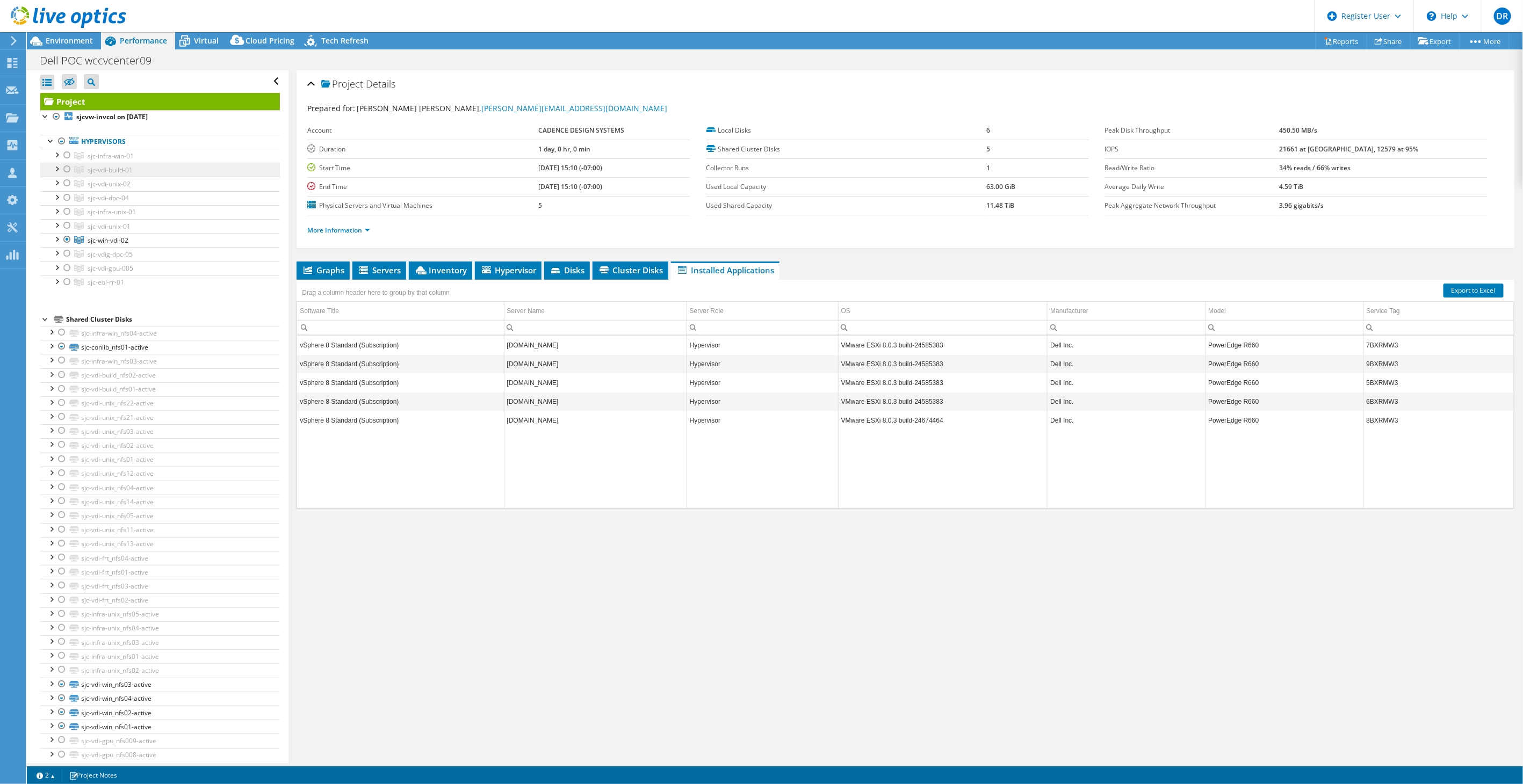
click at [117, 170] on span "sjc-vdi-build-01" at bounding box center [110, 170] width 45 height 9
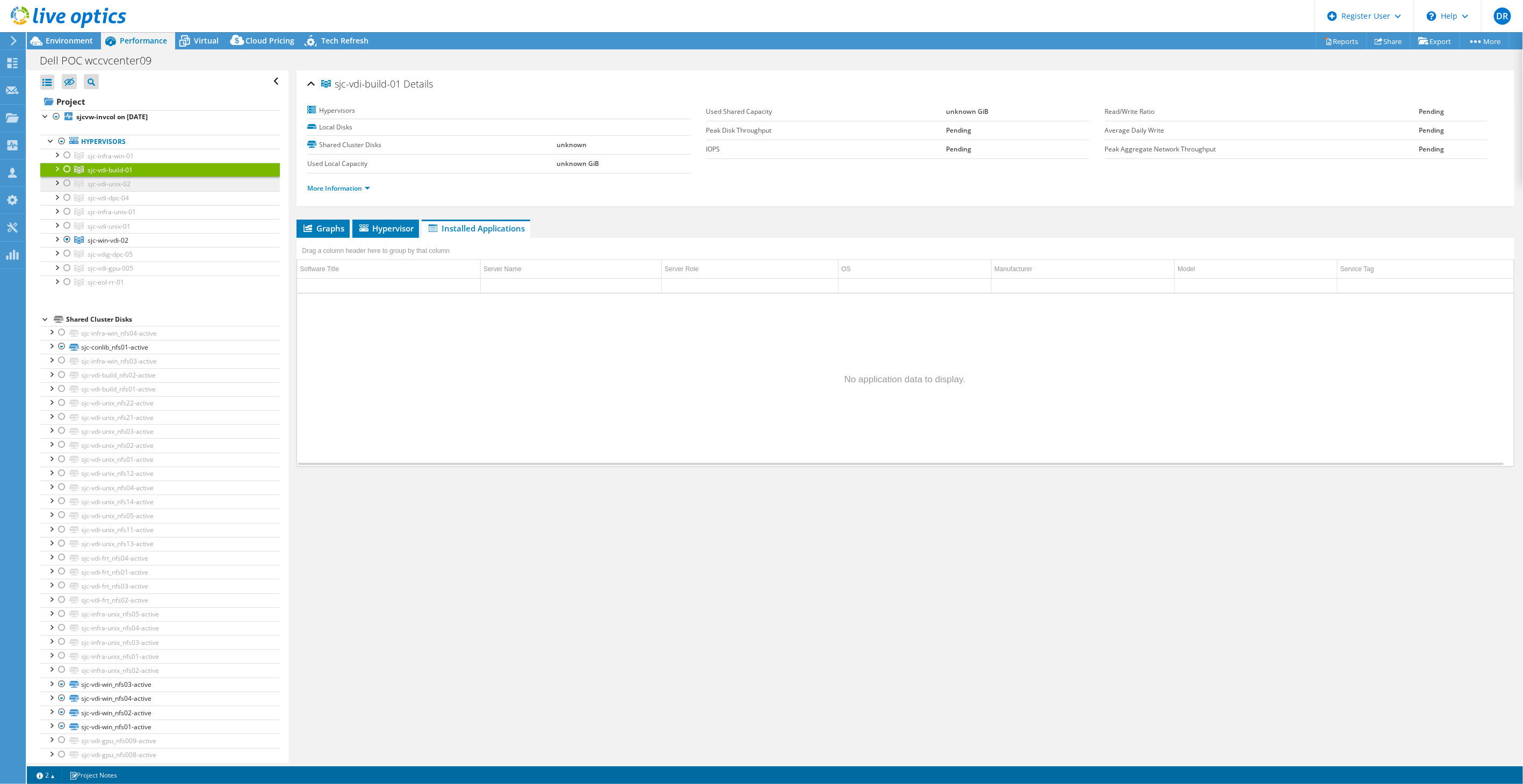
click at [111, 187] on span "sjc-vdi-unix-02" at bounding box center [109, 184] width 43 height 9
click at [114, 197] on span "sjc-vdi-dpc-04" at bounding box center [108, 198] width 41 height 9
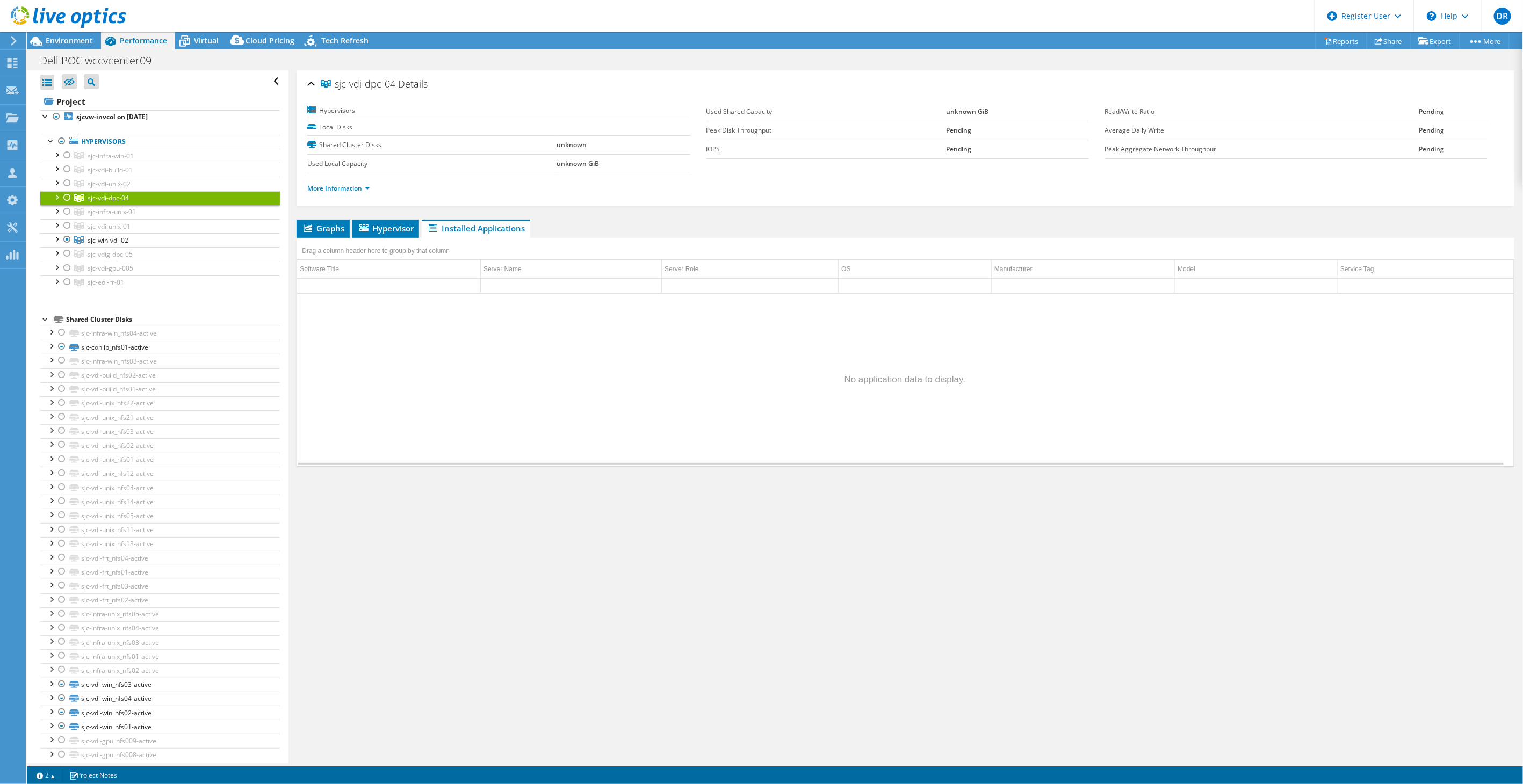
click at [68, 197] on div at bounding box center [67, 197] width 11 height 13
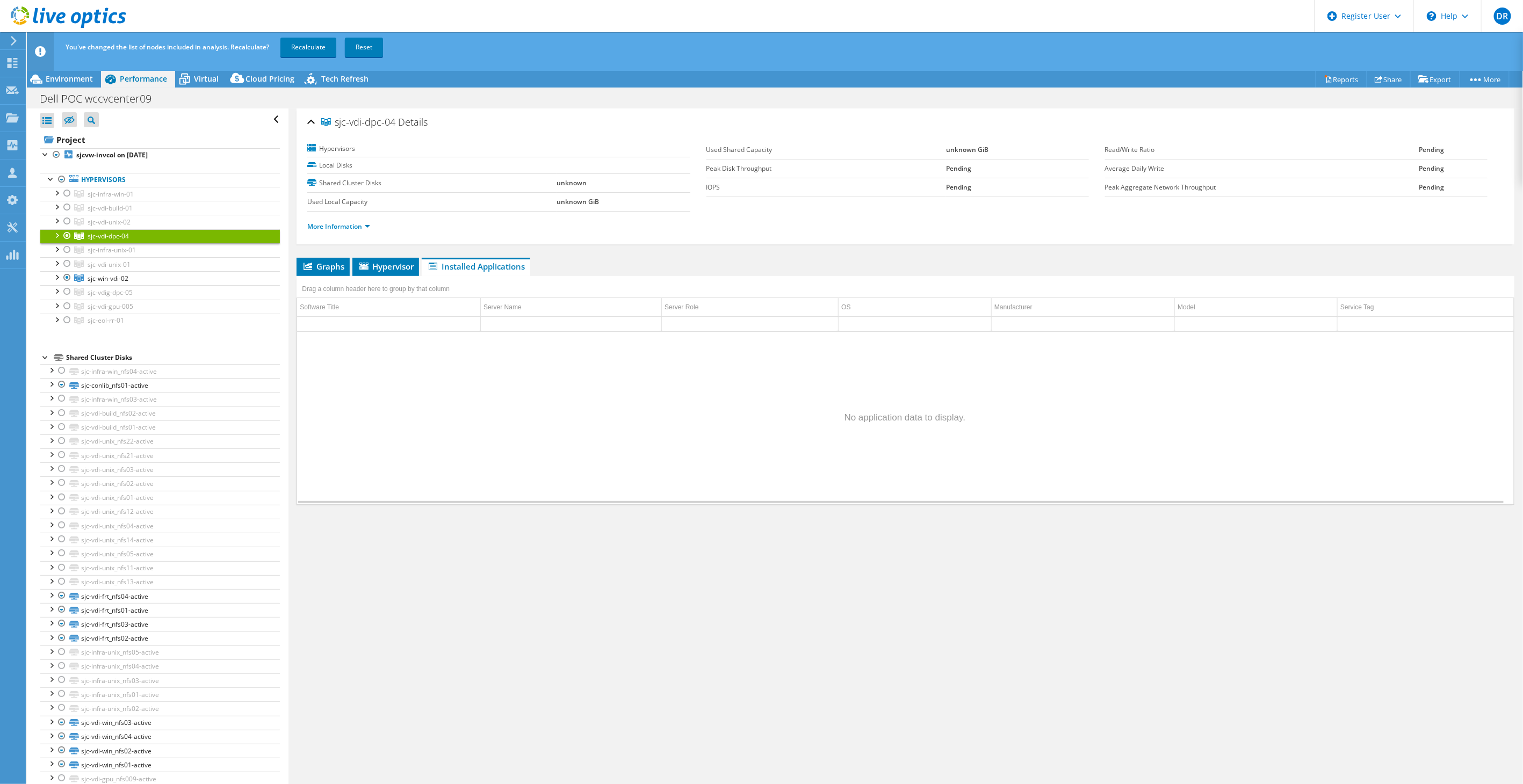
click at [67, 234] on div at bounding box center [67, 235] width 11 height 13
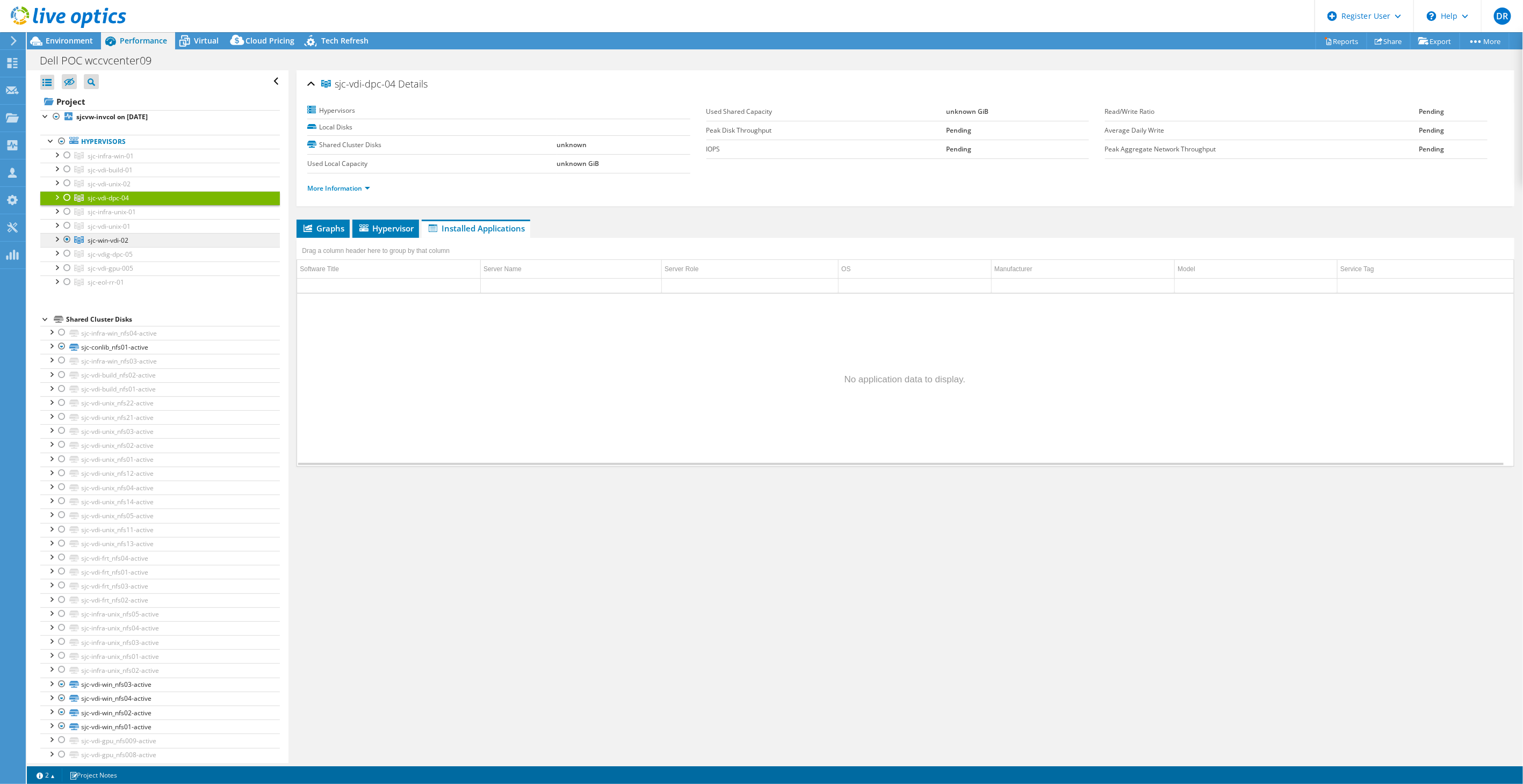
click at [98, 242] on span "sjc-win-vdi-02" at bounding box center [108, 240] width 41 height 9
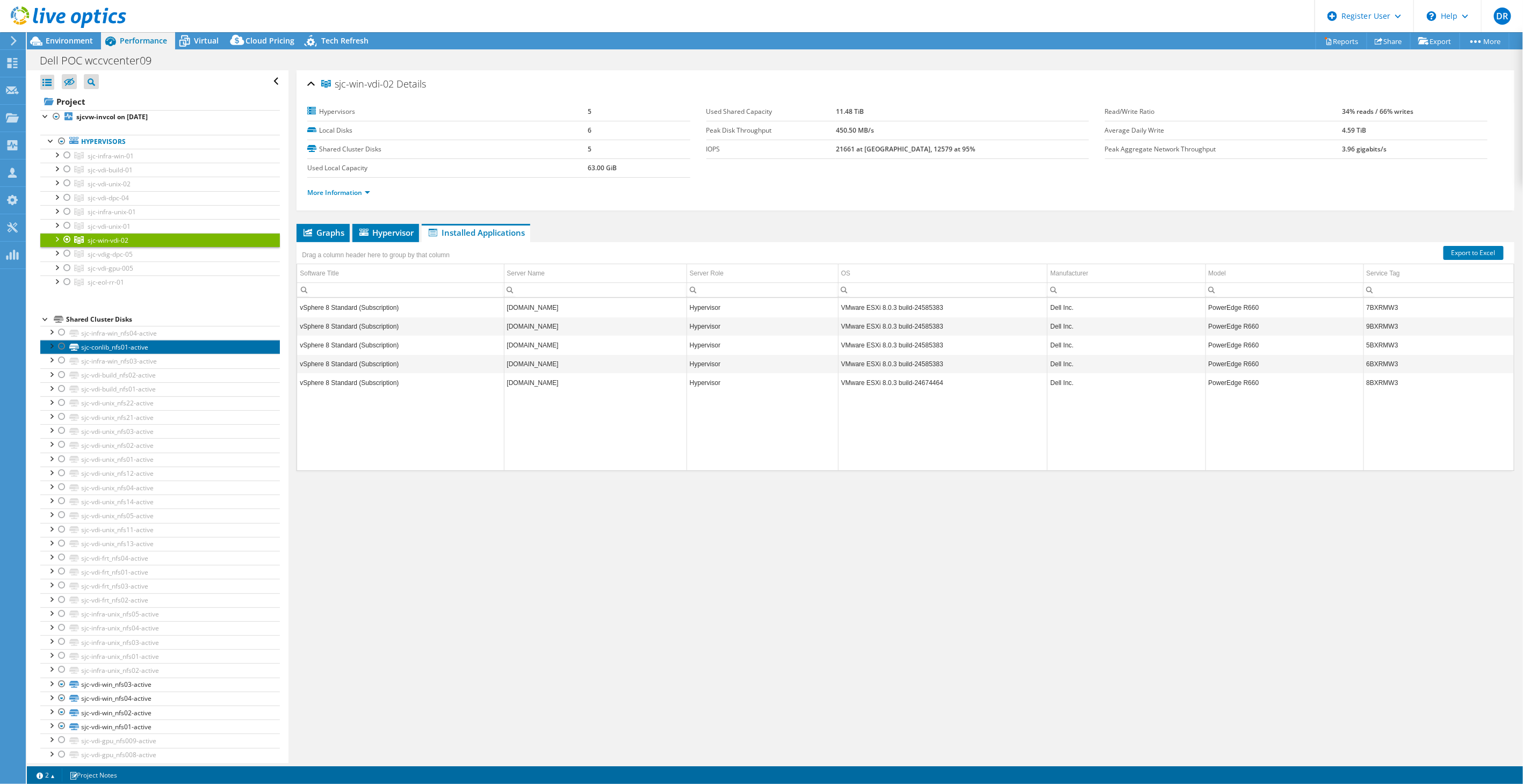
click at [109, 344] on link "sjc-conlib_nfs01-active" at bounding box center [160, 347] width 240 height 14
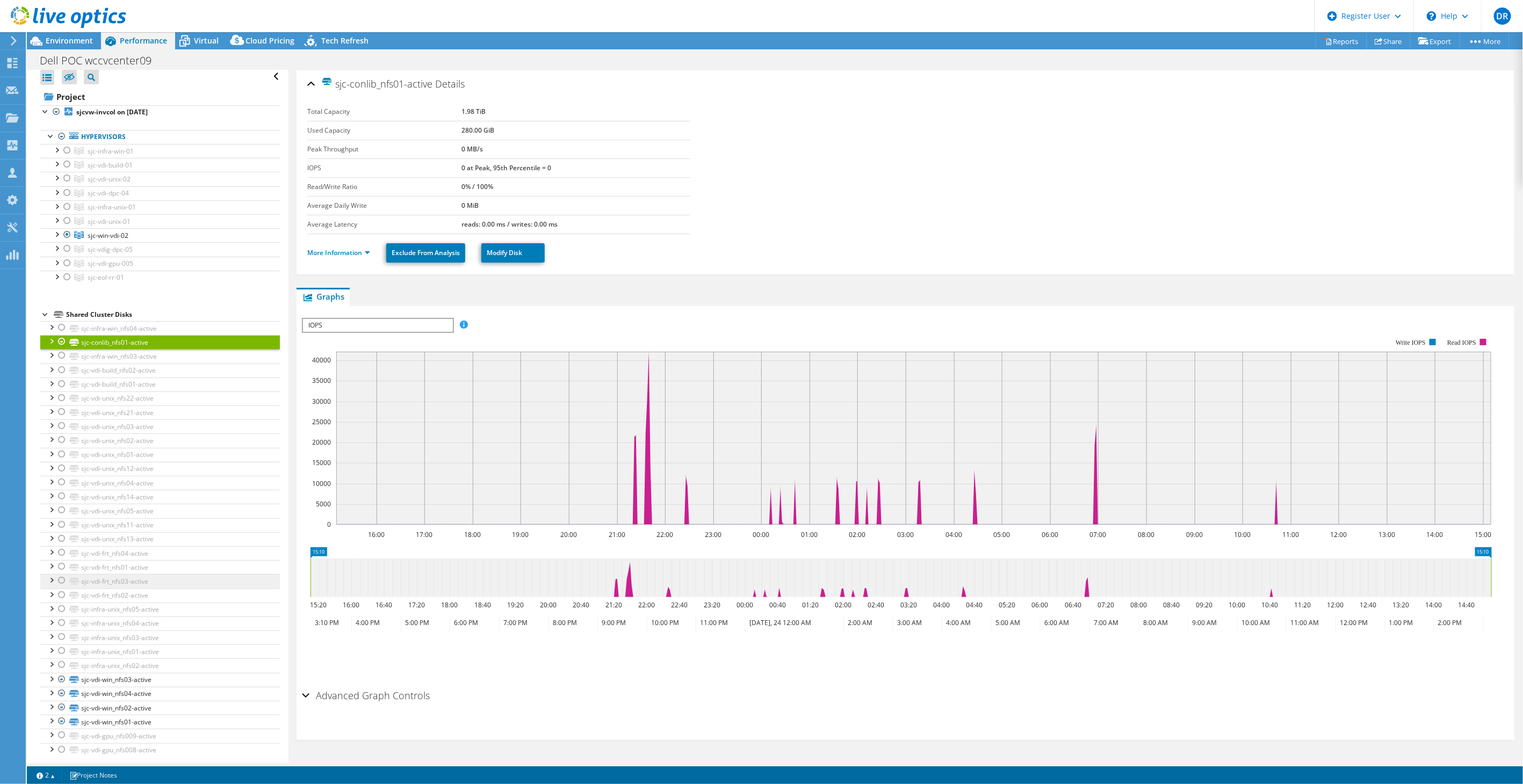
scroll to position [6, 0]
